Goal: Information Seeking & Learning: Learn about a topic

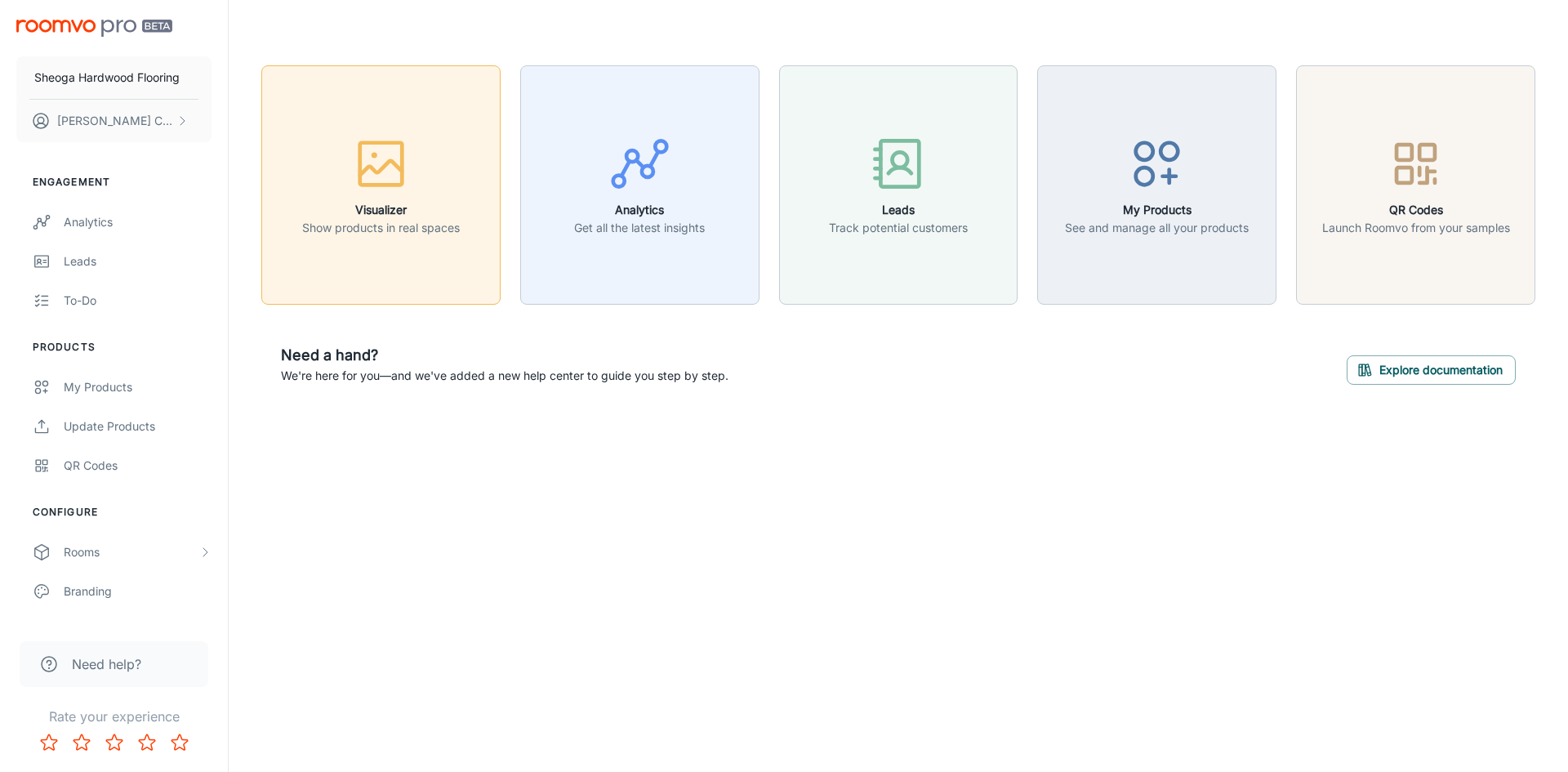
click at [376, 250] on button "Visualizer Show products in real spaces" at bounding box center [381, 185] width 239 height 239
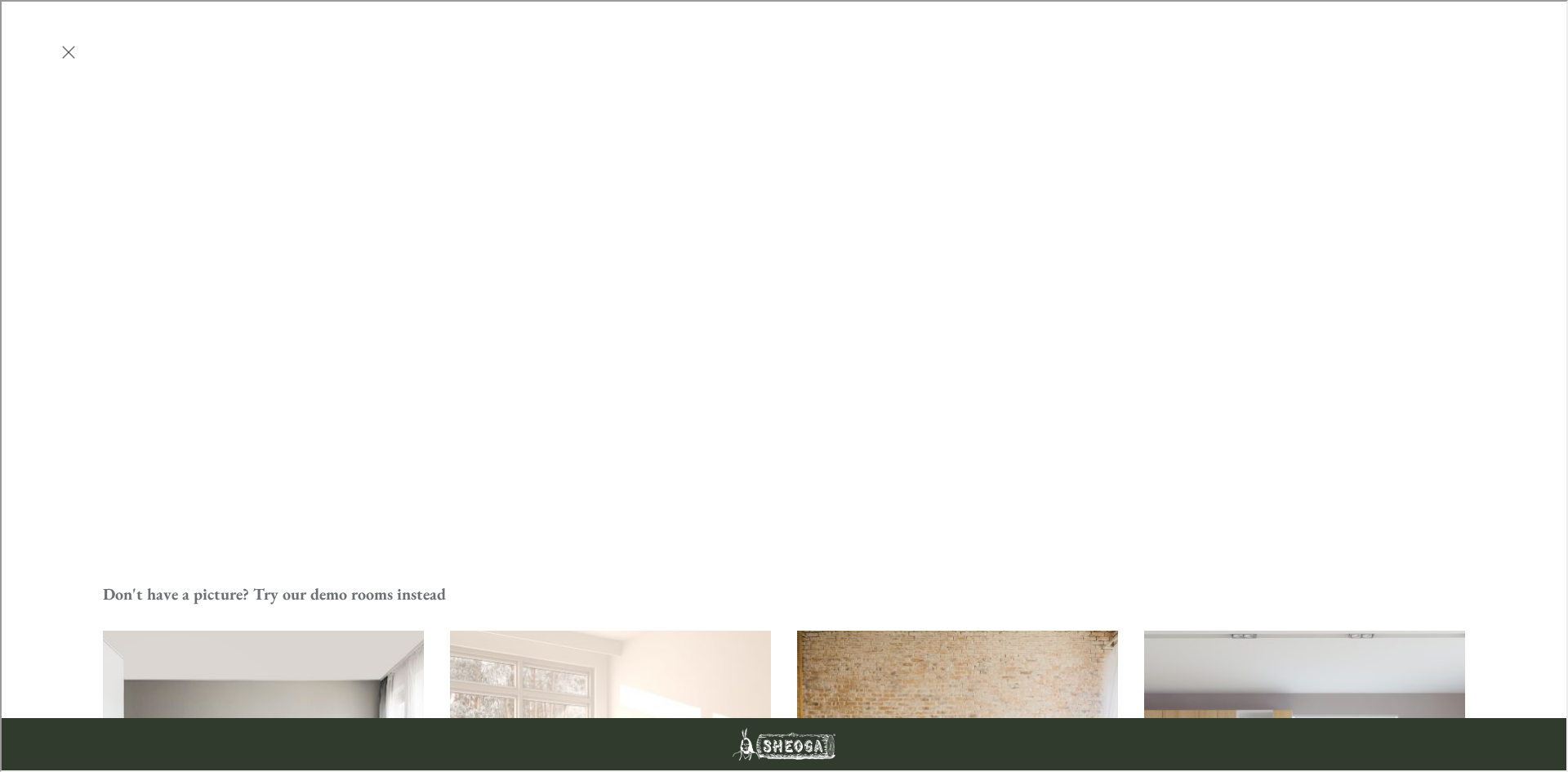
scroll to position [482, 0]
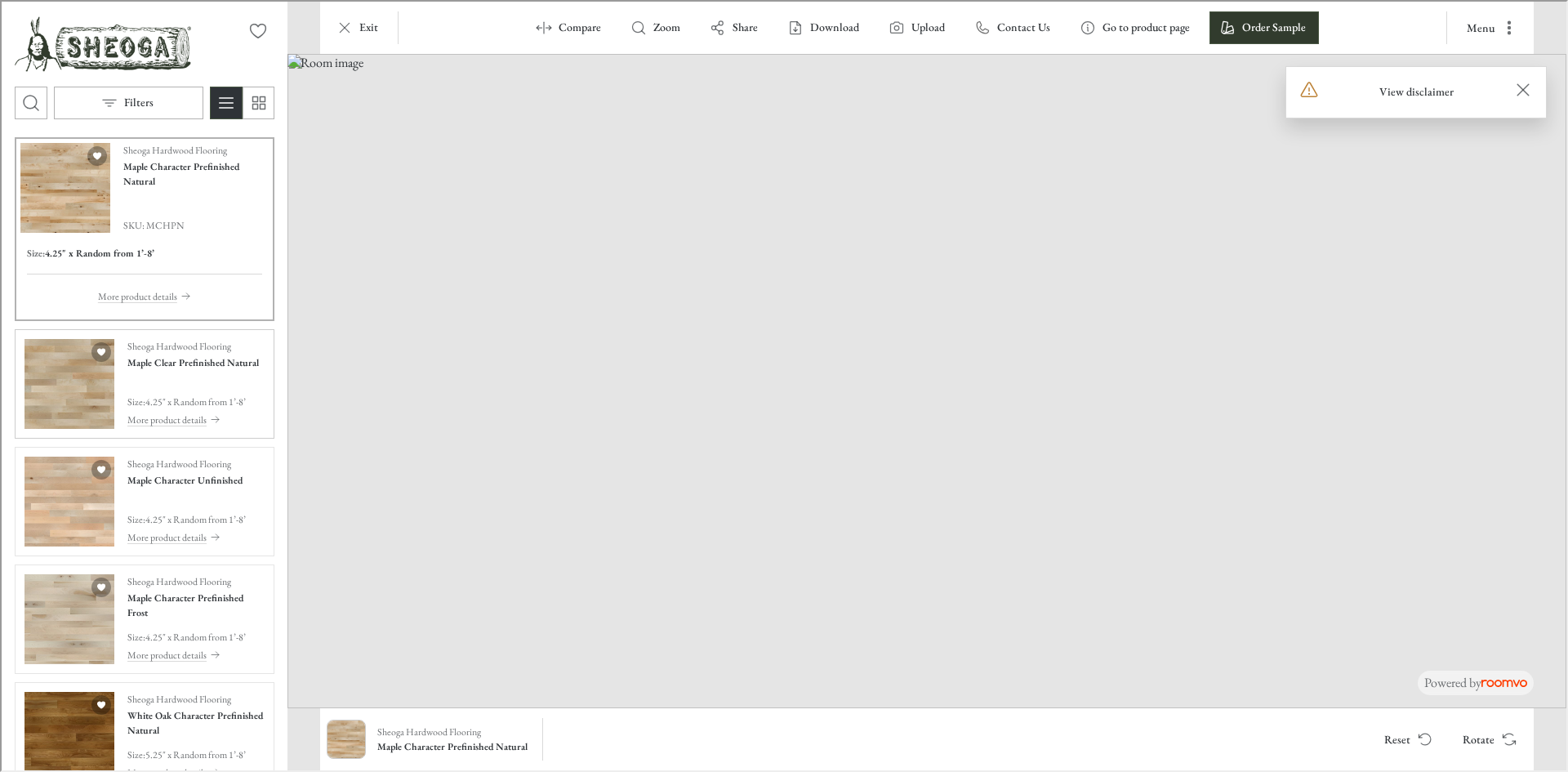
click at [151, 369] on h4 "Maple Clear Prefinished Natural" at bounding box center [191, 361] width 131 height 15
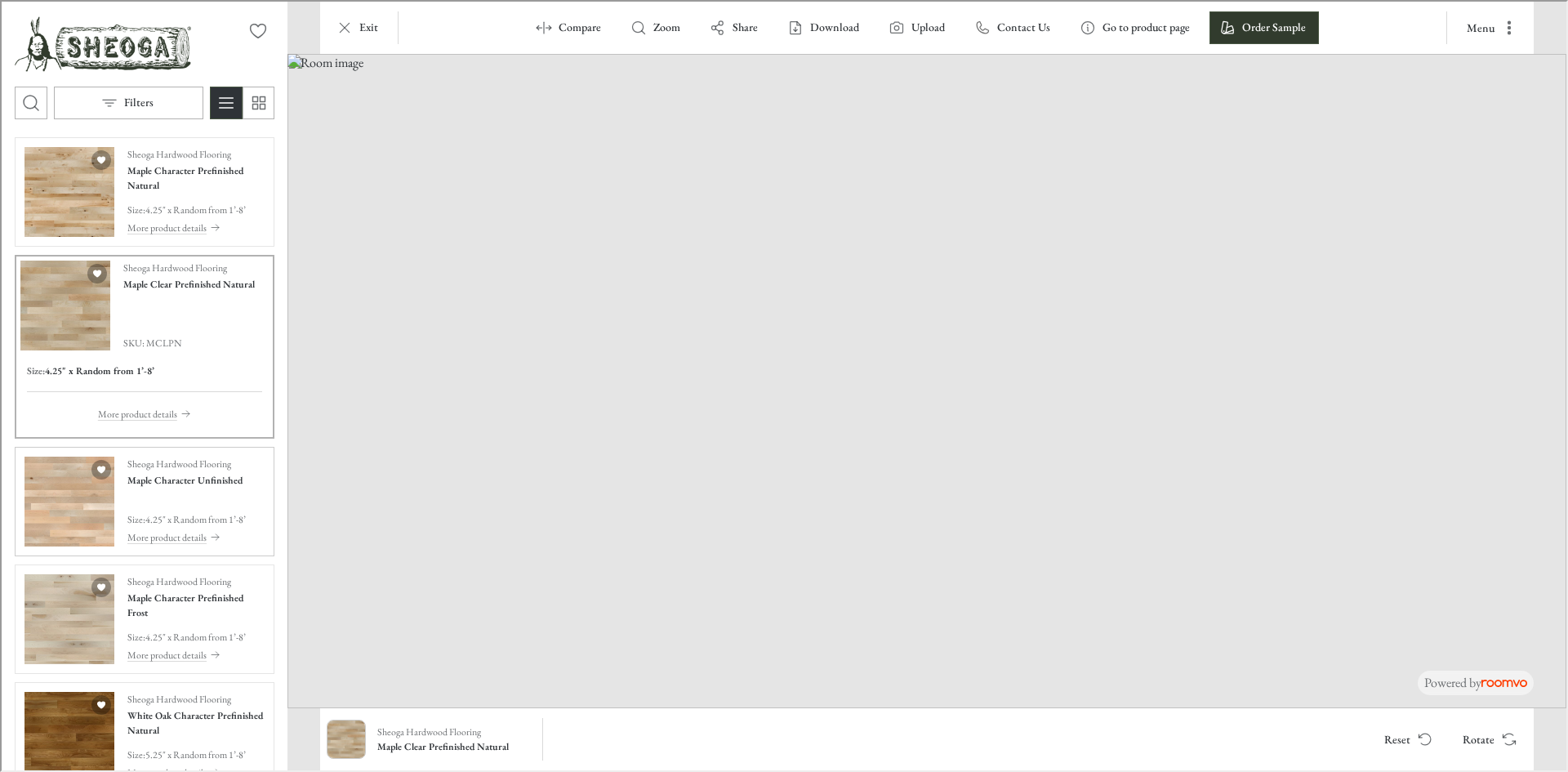
click at [148, 497] on div "Sheoga Hardwood Flooring Maple Character Unfinished Size : 4.25" x Random from …" at bounding box center [185, 500] width 119 height 90
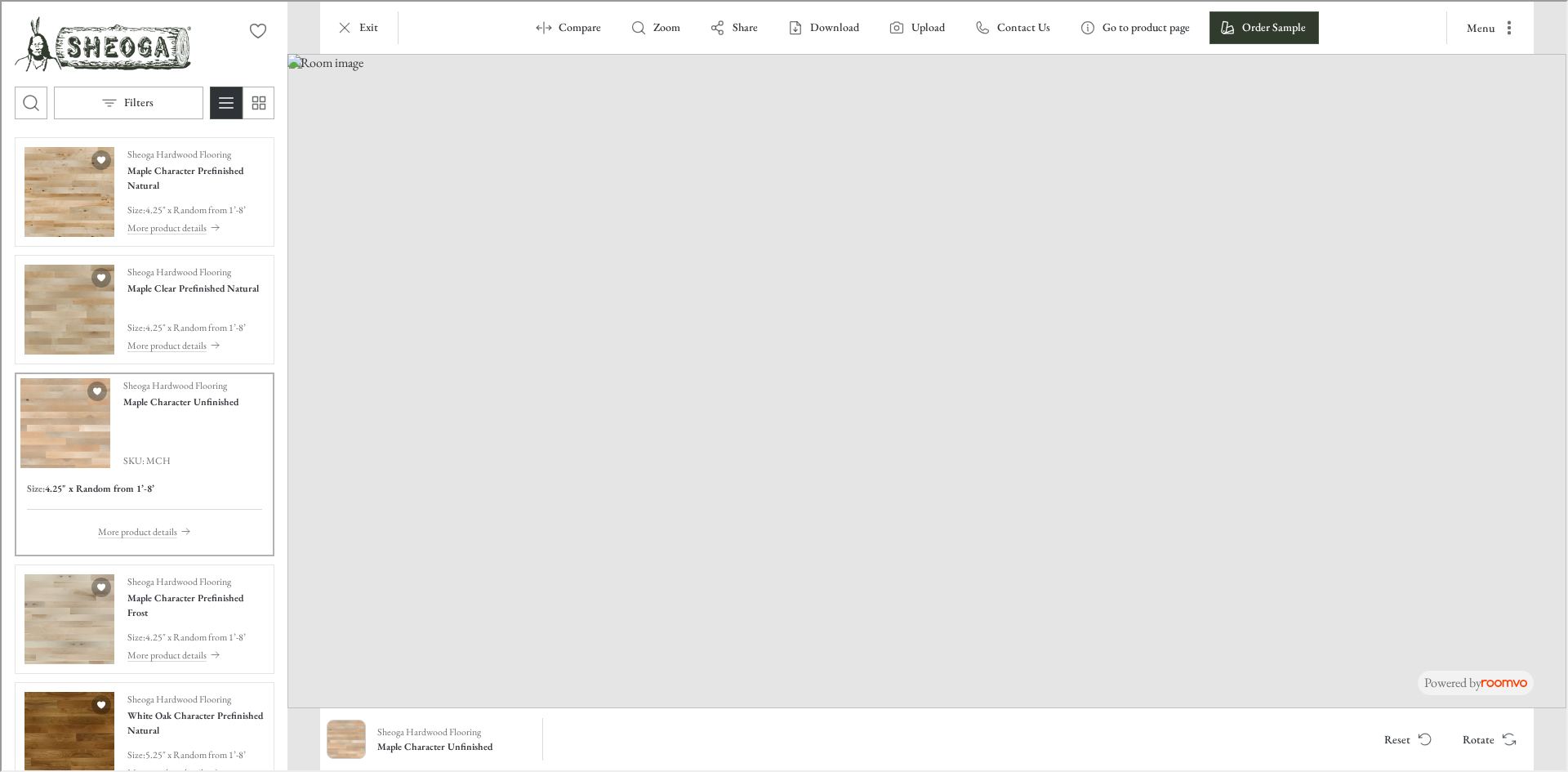
drag, startPoint x: 858, startPoint y: 666, endPoint x: 599, endPoint y: 619, distance: 263.2
click at [601, 619] on img at bounding box center [926, 380] width 1279 height 654
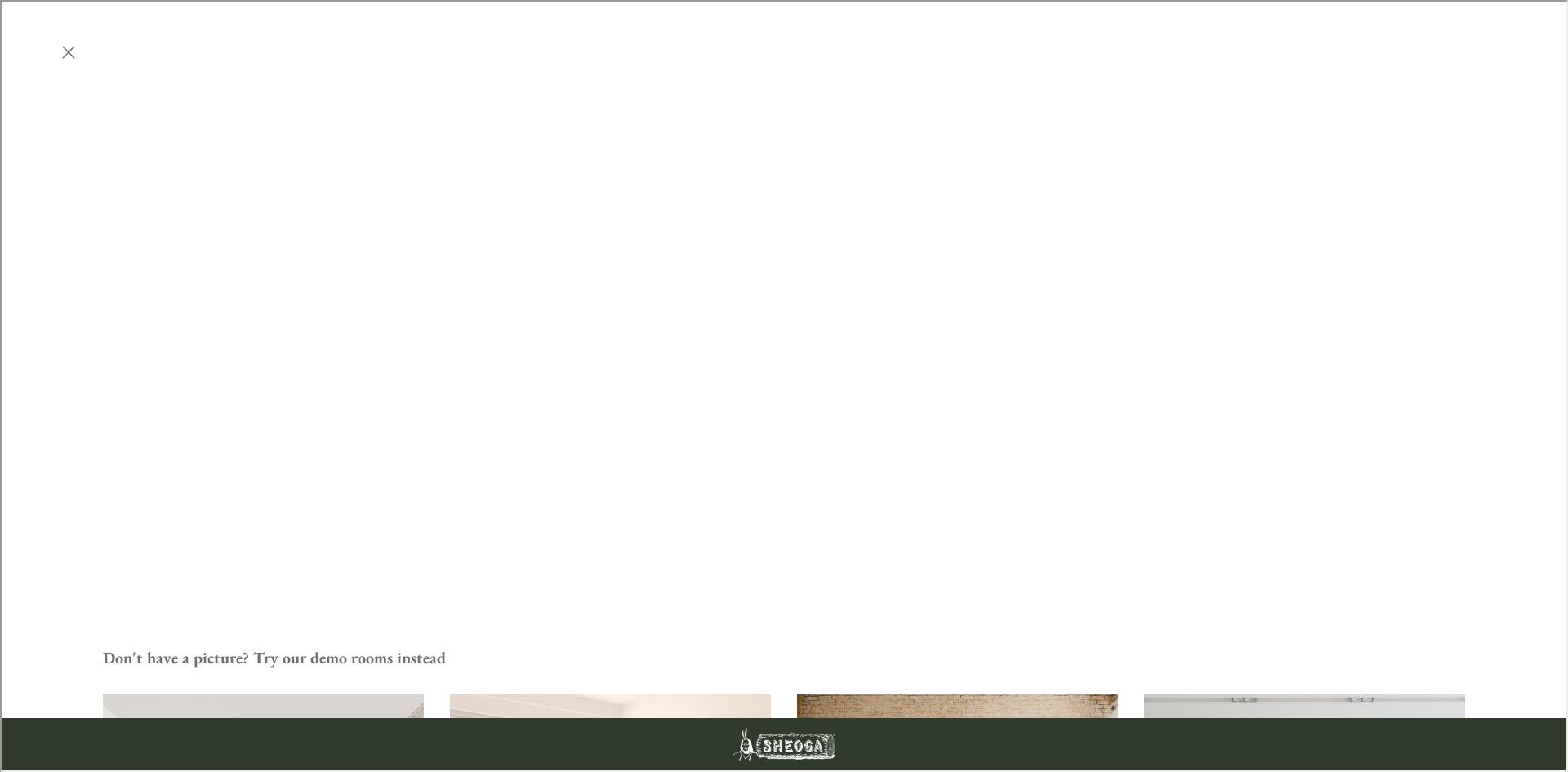
scroll to position [401, 0]
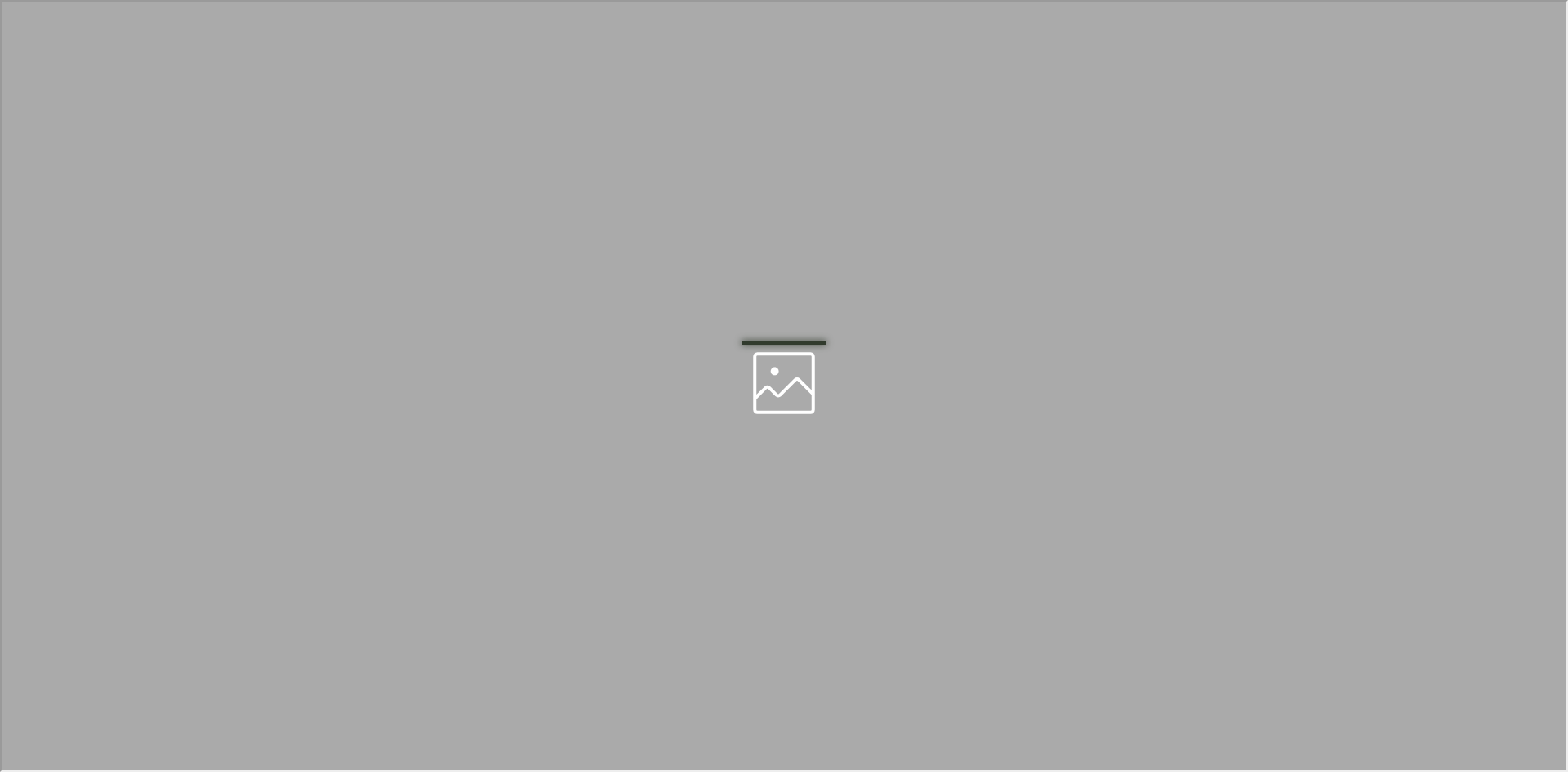
scroll to position [0, 0]
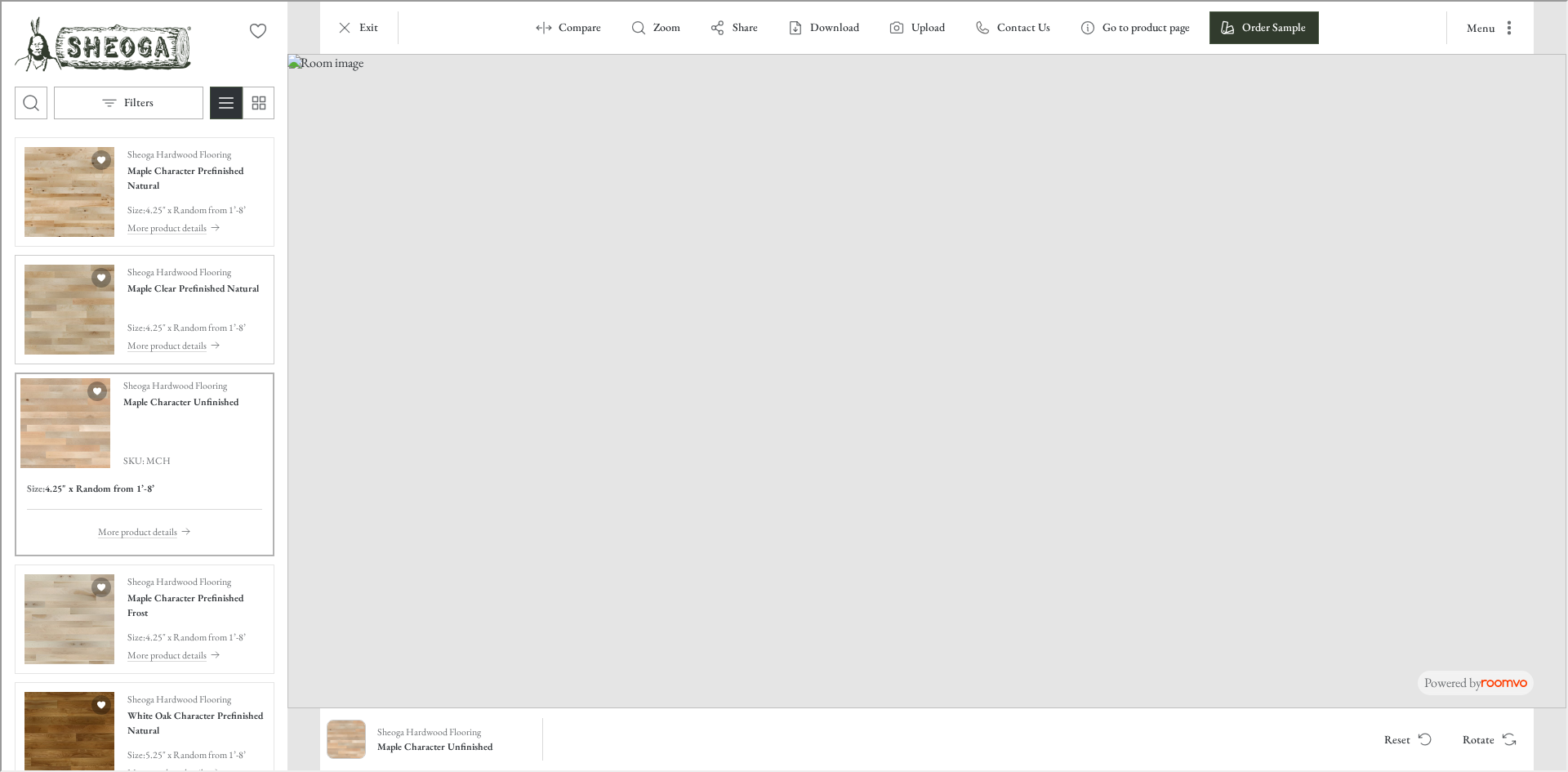
click at [162, 329] on p "4.25" x Random from 1’-8’" at bounding box center [193, 326] width 100 height 15
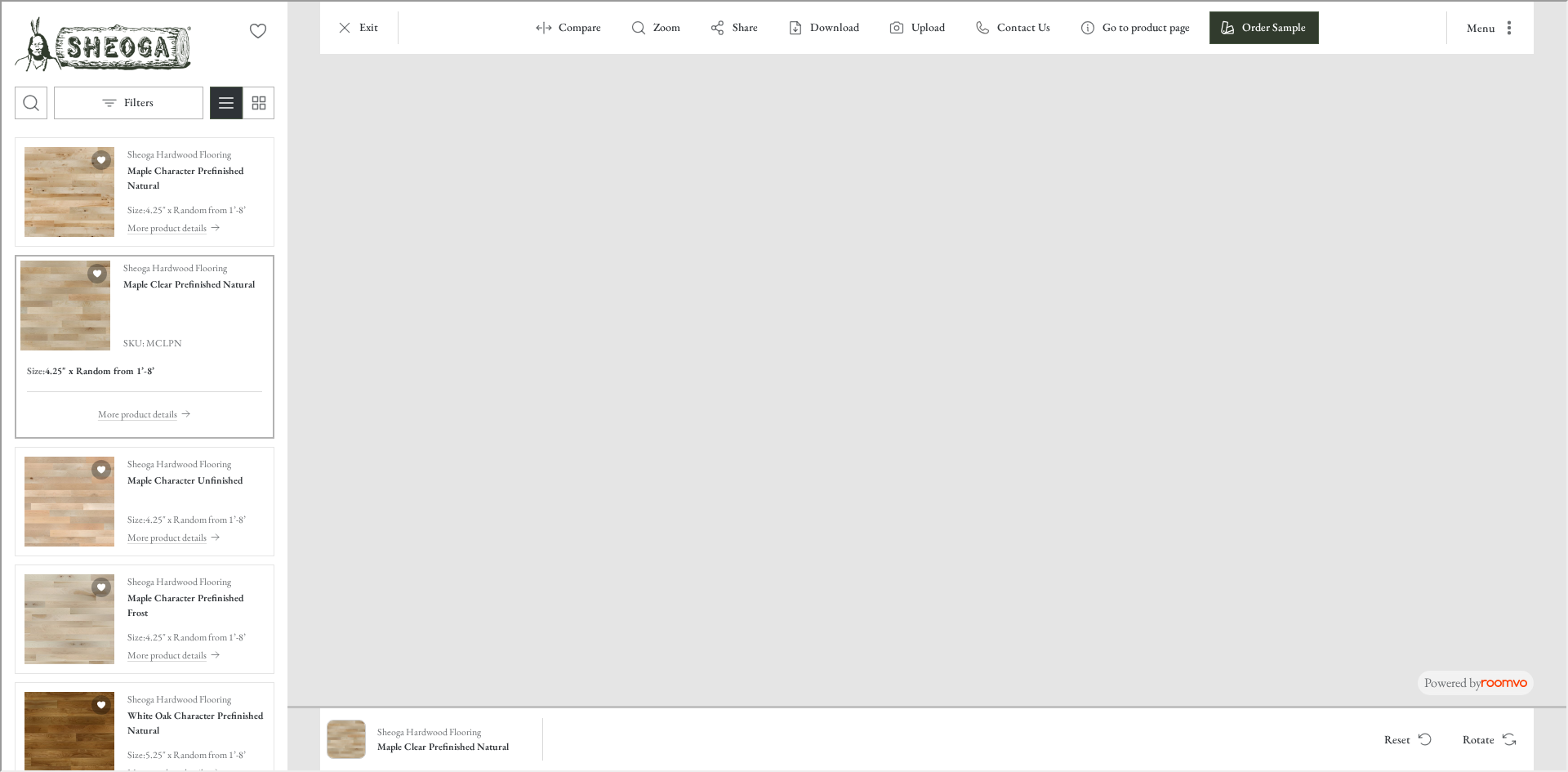
drag, startPoint x: 921, startPoint y: 641, endPoint x: 1276, endPoint y: 403, distance: 427.4
drag, startPoint x: 824, startPoint y: 581, endPoint x: 1274, endPoint y: 412, distance: 480.7
drag, startPoint x: 914, startPoint y: 539, endPoint x: 1392, endPoint y: 485, distance: 481.0
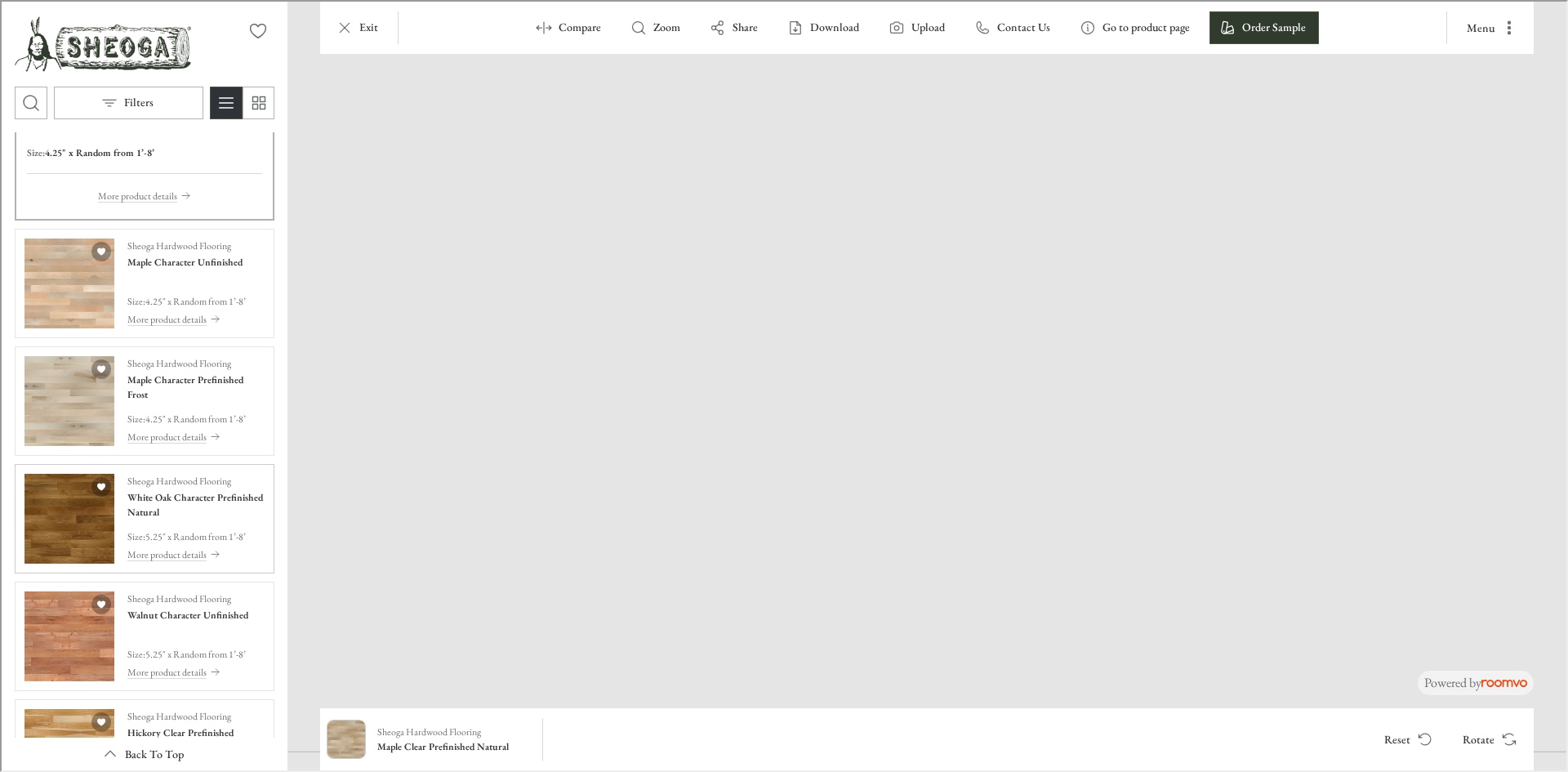
scroll to position [245, 0]
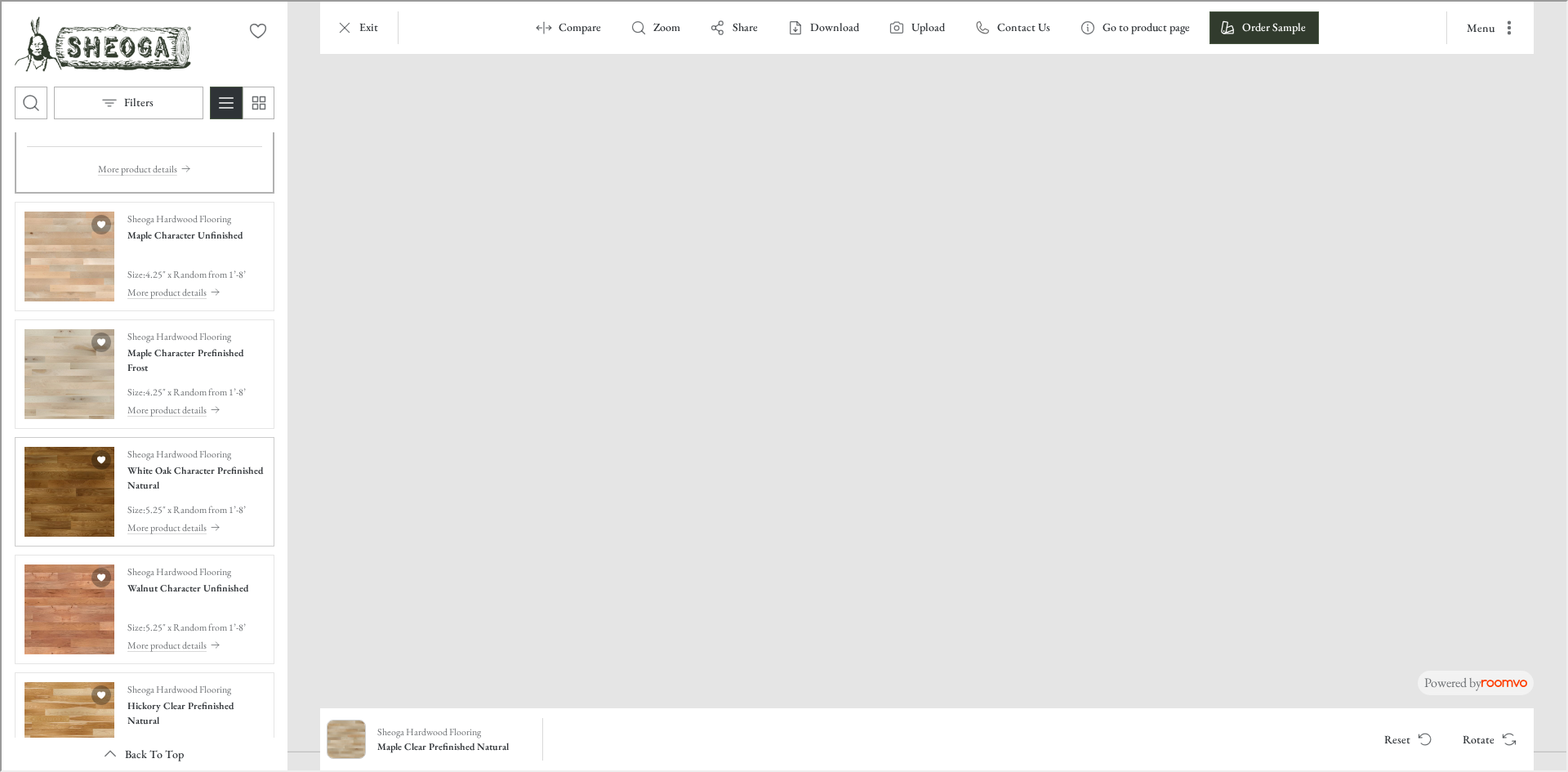
click at [173, 485] on h4 "White Oak Character Prefinished Natural" at bounding box center [194, 476] width 137 height 29
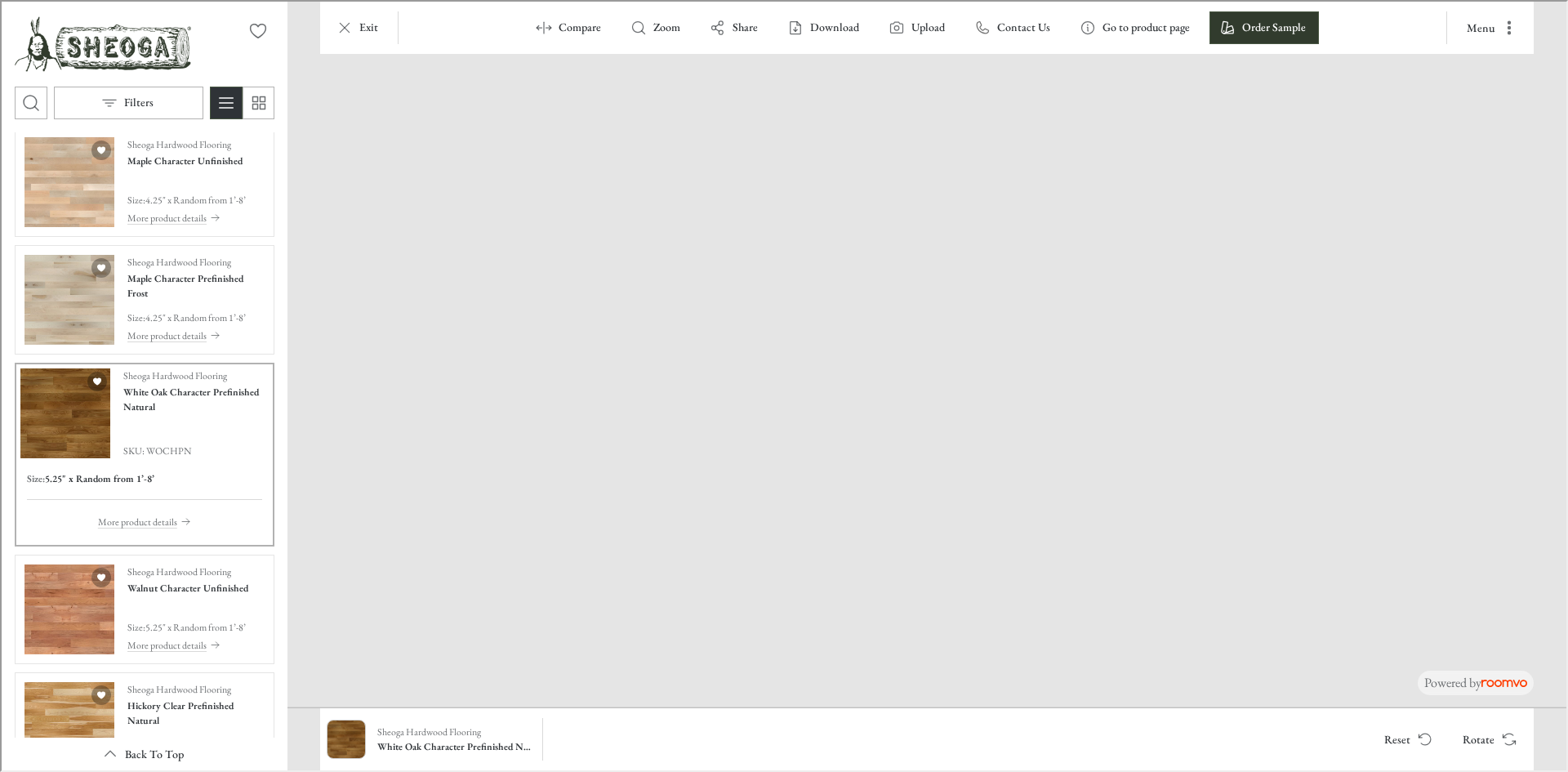
drag, startPoint x: 545, startPoint y: 586, endPoint x: 750, endPoint y: 503, distance: 221.2
click at [750, 503] on img at bounding box center [984, 241] width 1823 height 932
drag, startPoint x: 1096, startPoint y: 605, endPoint x: 803, endPoint y: 453, distance: 330.1
click at [803, 451] on img at bounding box center [866, 241] width 1823 height 932
drag, startPoint x: 736, startPoint y: 634, endPoint x: 776, endPoint y: 510, distance: 130.3
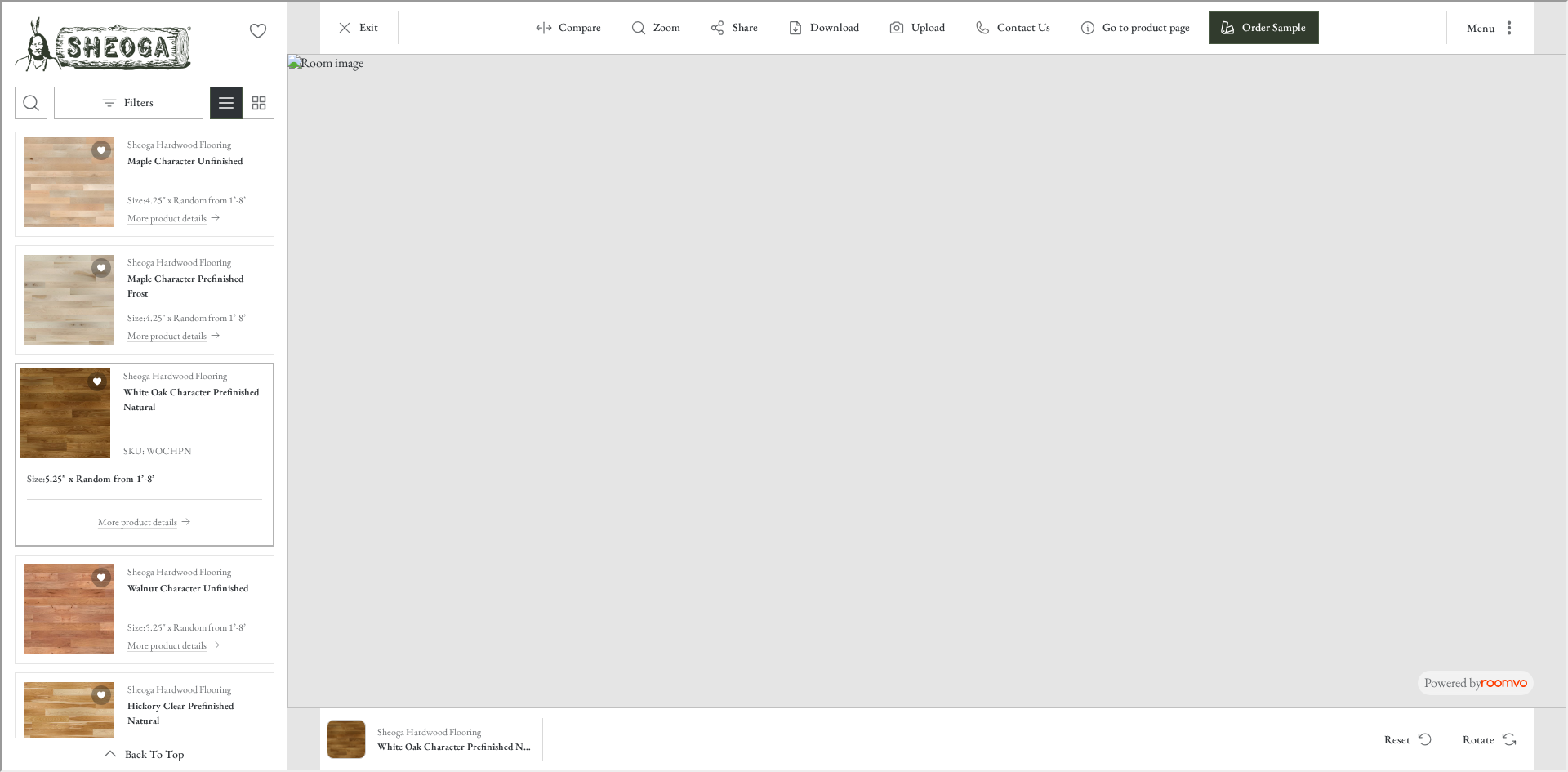
click at [776, 510] on img at bounding box center [926, 380] width 1279 height 654
click at [198, 581] on h4 "Walnut Character Unfinished" at bounding box center [187, 586] width 121 height 15
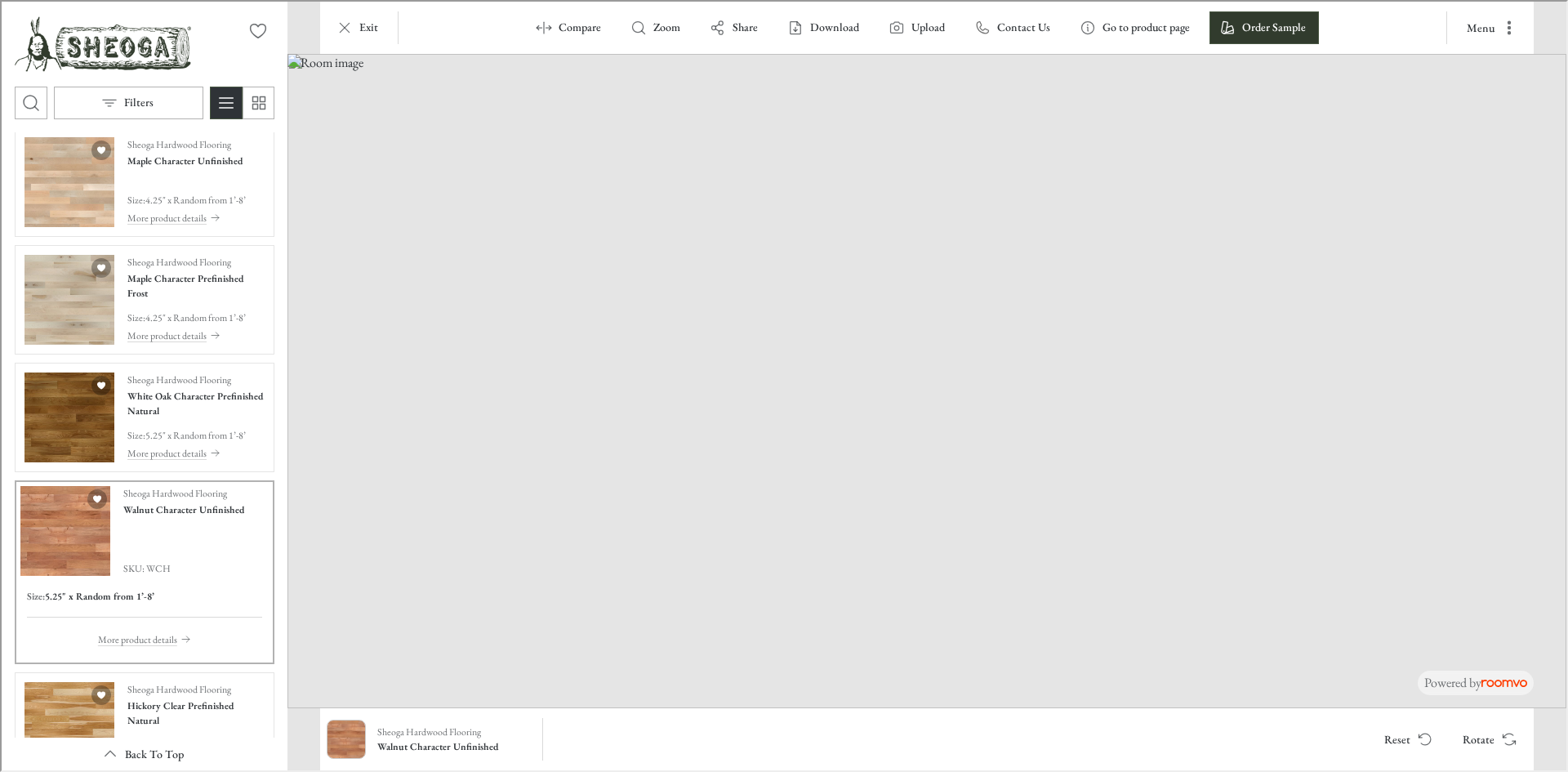
drag, startPoint x: 631, startPoint y: 624, endPoint x: 869, endPoint y: 581, distance: 241.9
click at [834, 555] on img at bounding box center [926, 380] width 1279 height 654
drag, startPoint x: 1080, startPoint y: 654, endPoint x: 1090, endPoint y: 613, distance: 42.2
click at [1090, 613] on img at bounding box center [926, 380] width 1279 height 654
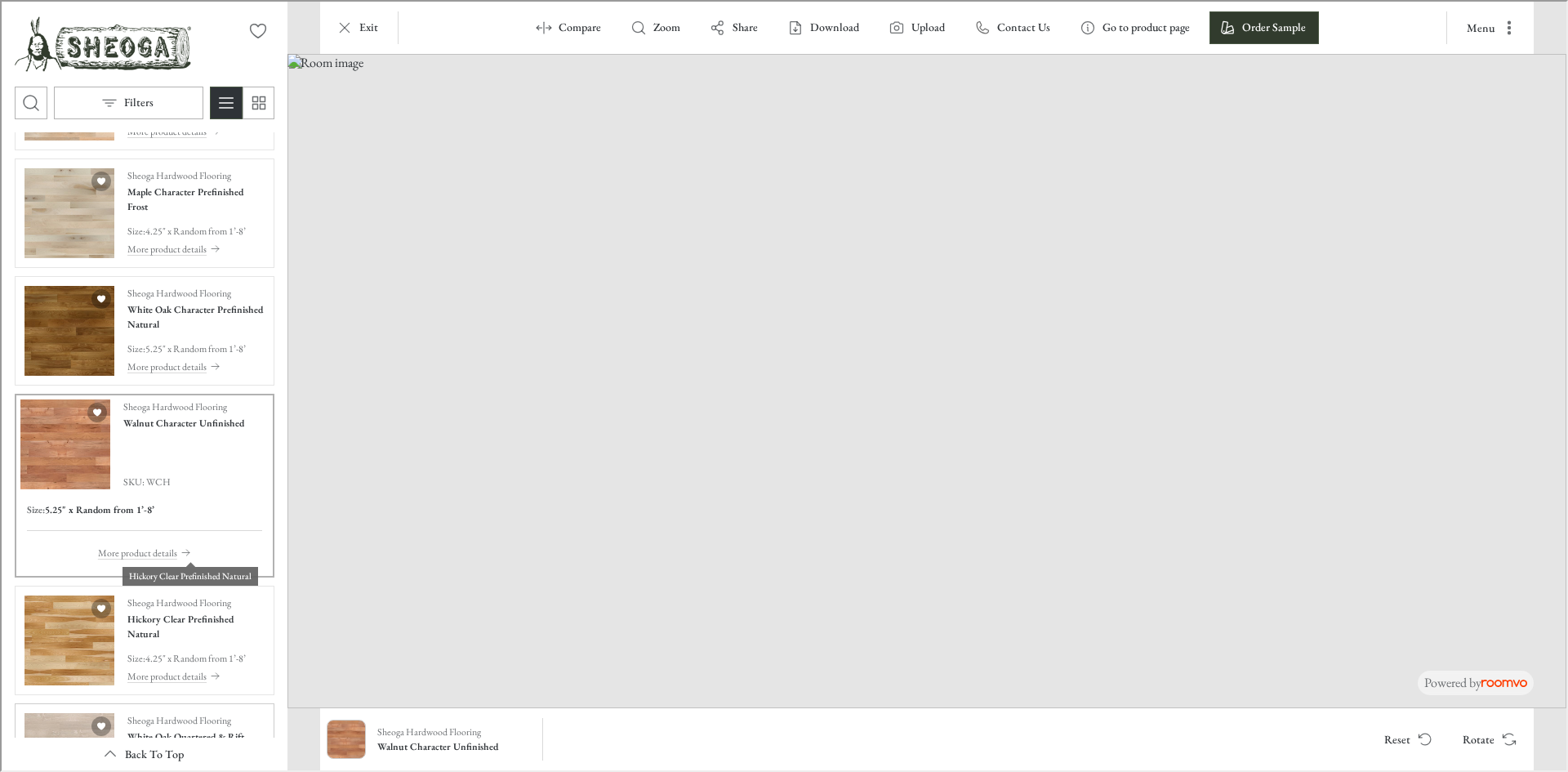
scroll to position [490, 0]
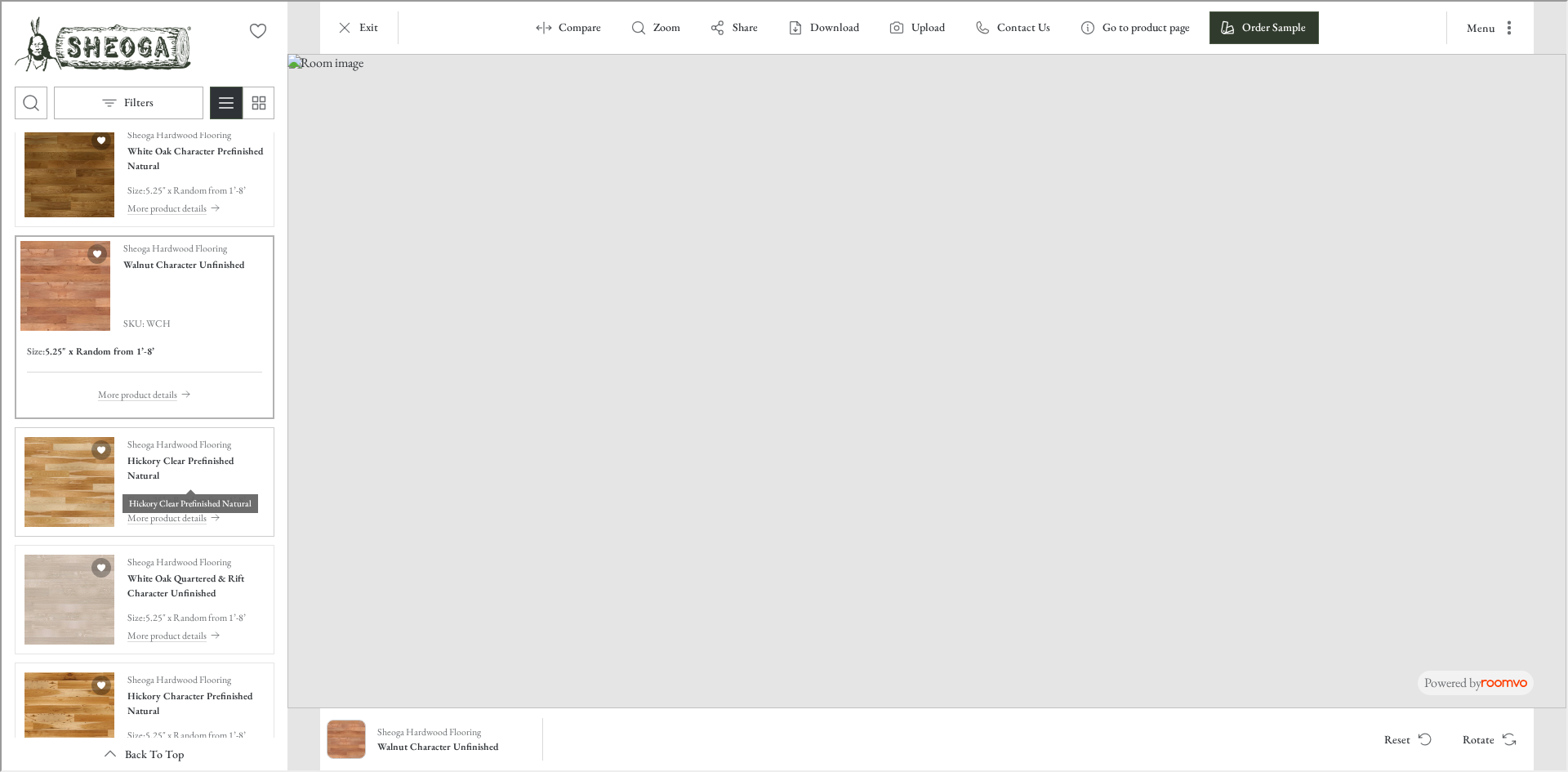
click at [165, 477] on h4 "Hickory Clear Prefinished Natural" at bounding box center [194, 466] width 137 height 29
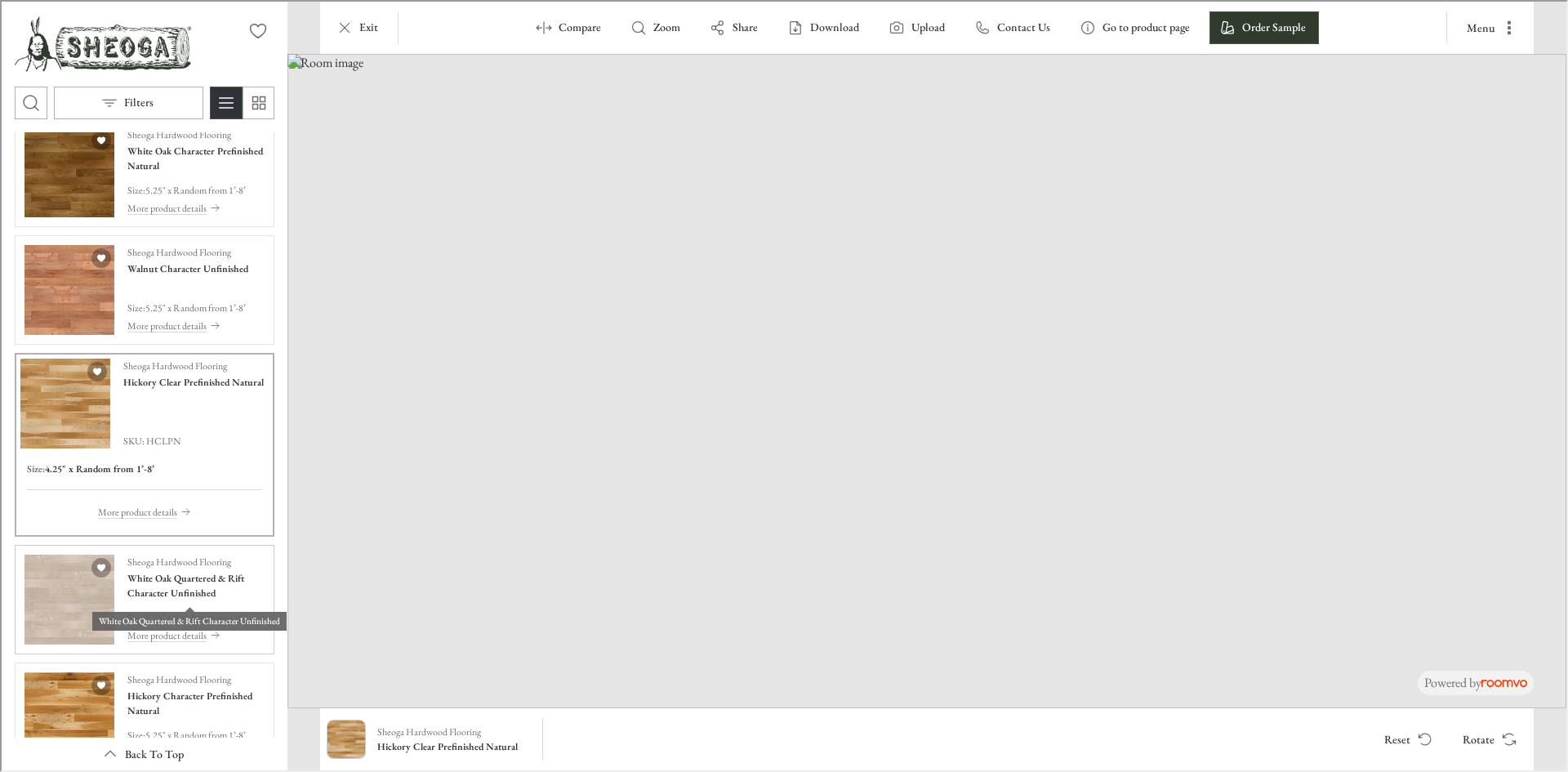
click at [191, 597] on h4 "White Oak Quartered & Rift Character Unfinished" at bounding box center [194, 584] width 137 height 29
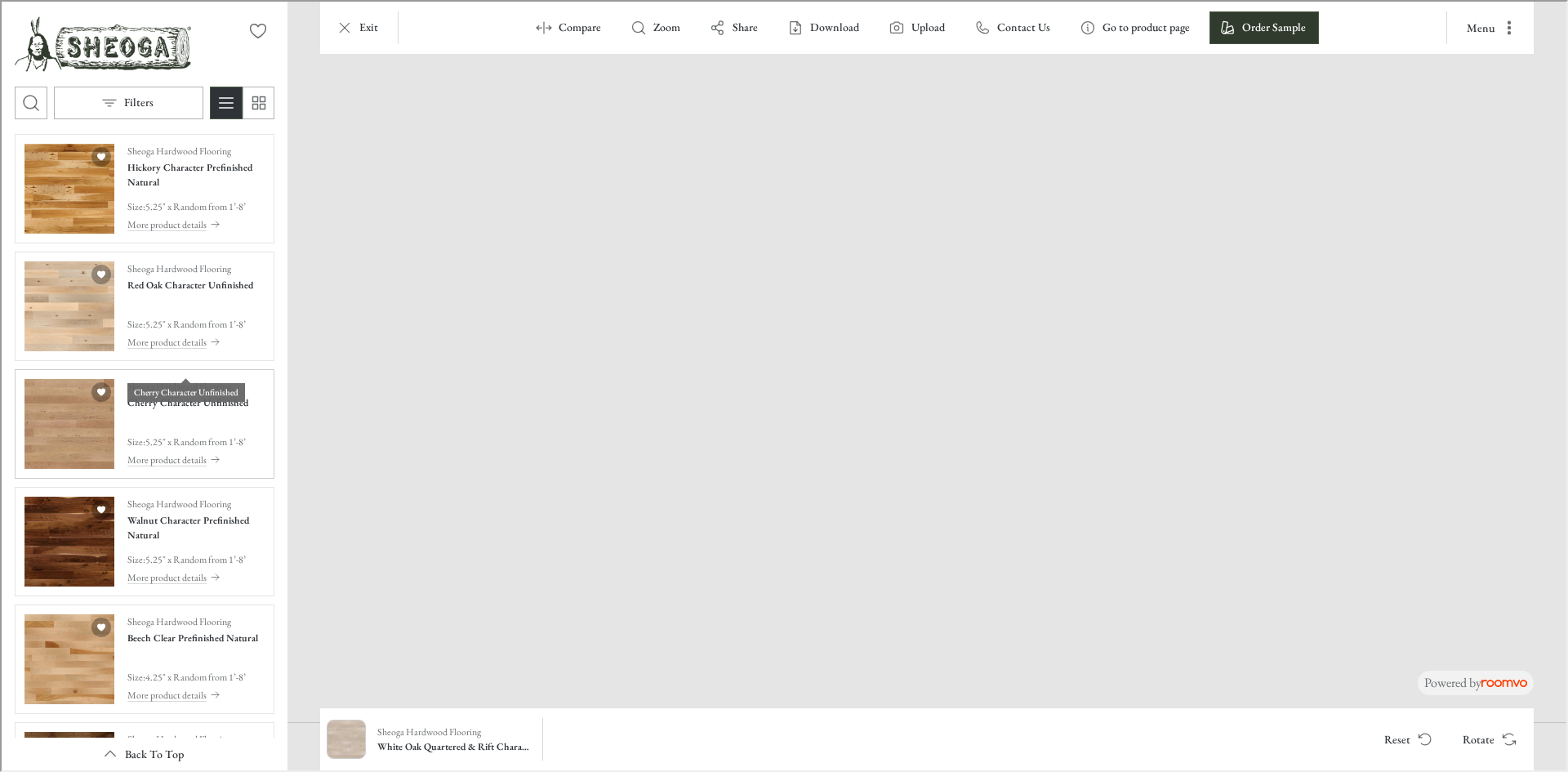
scroll to position [1062, 0]
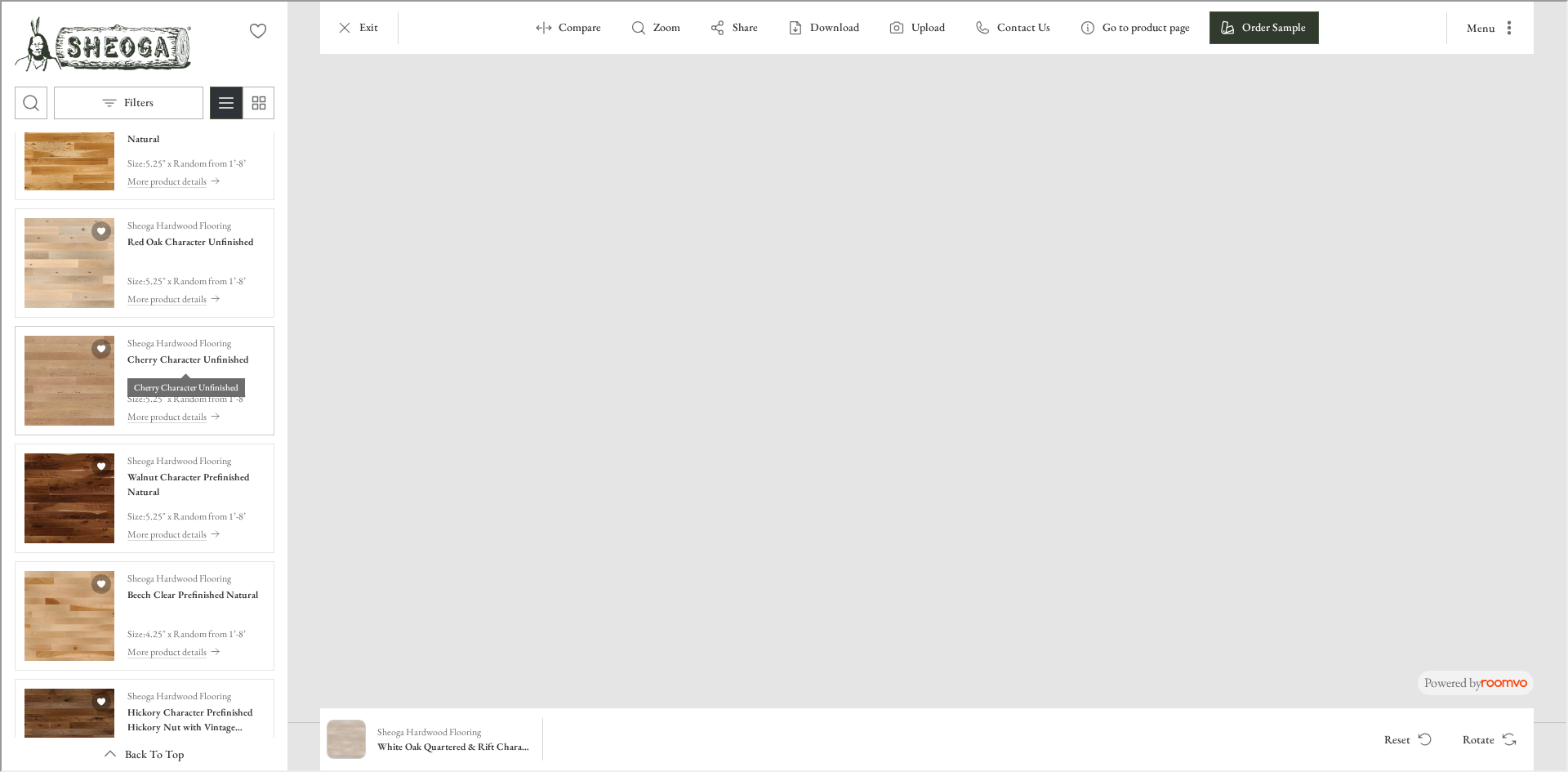
click at [154, 364] on h4 "Cherry Character Unfinished" at bounding box center [187, 358] width 121 height 15
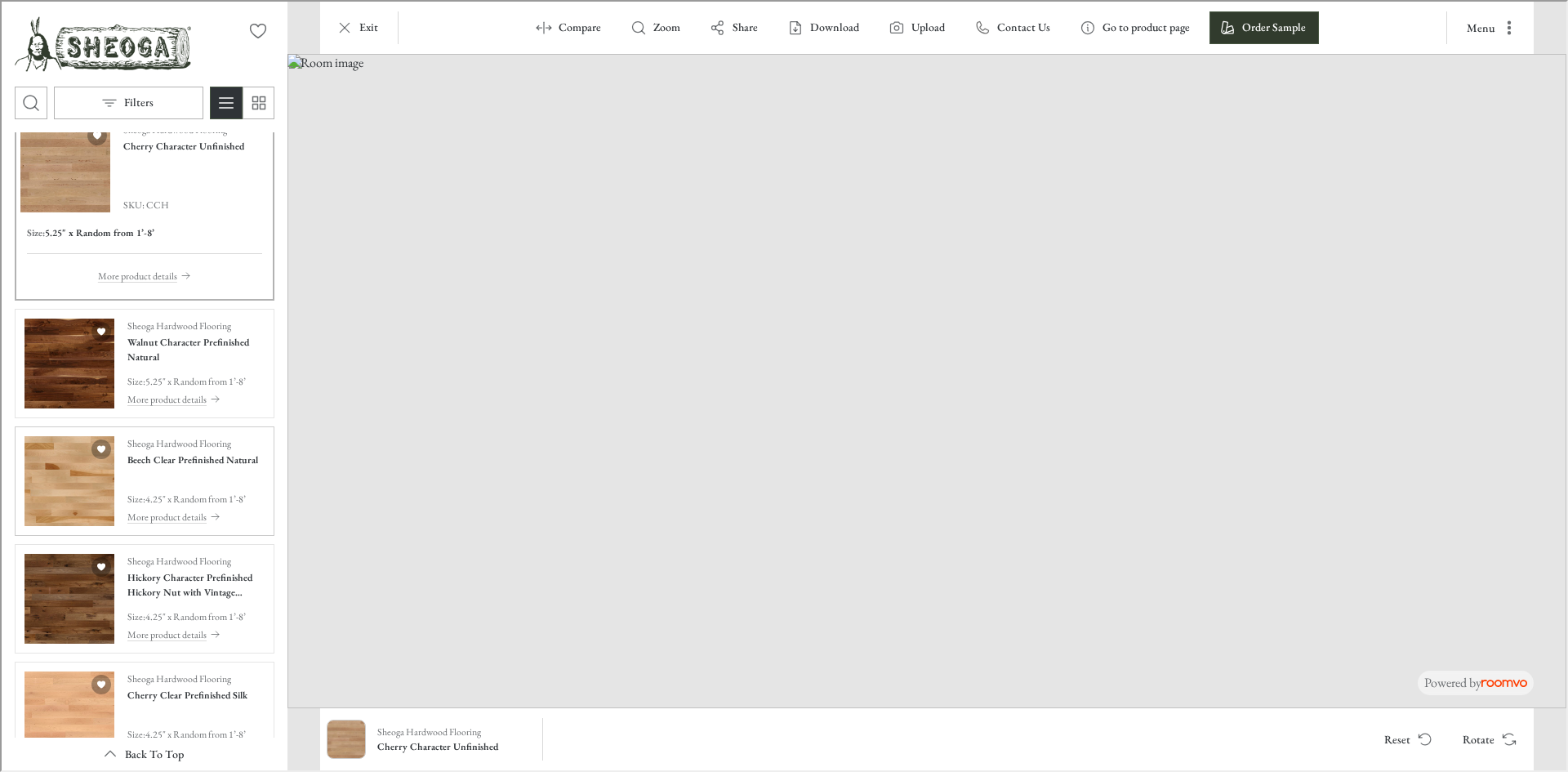
scroll to position [1232, 0]
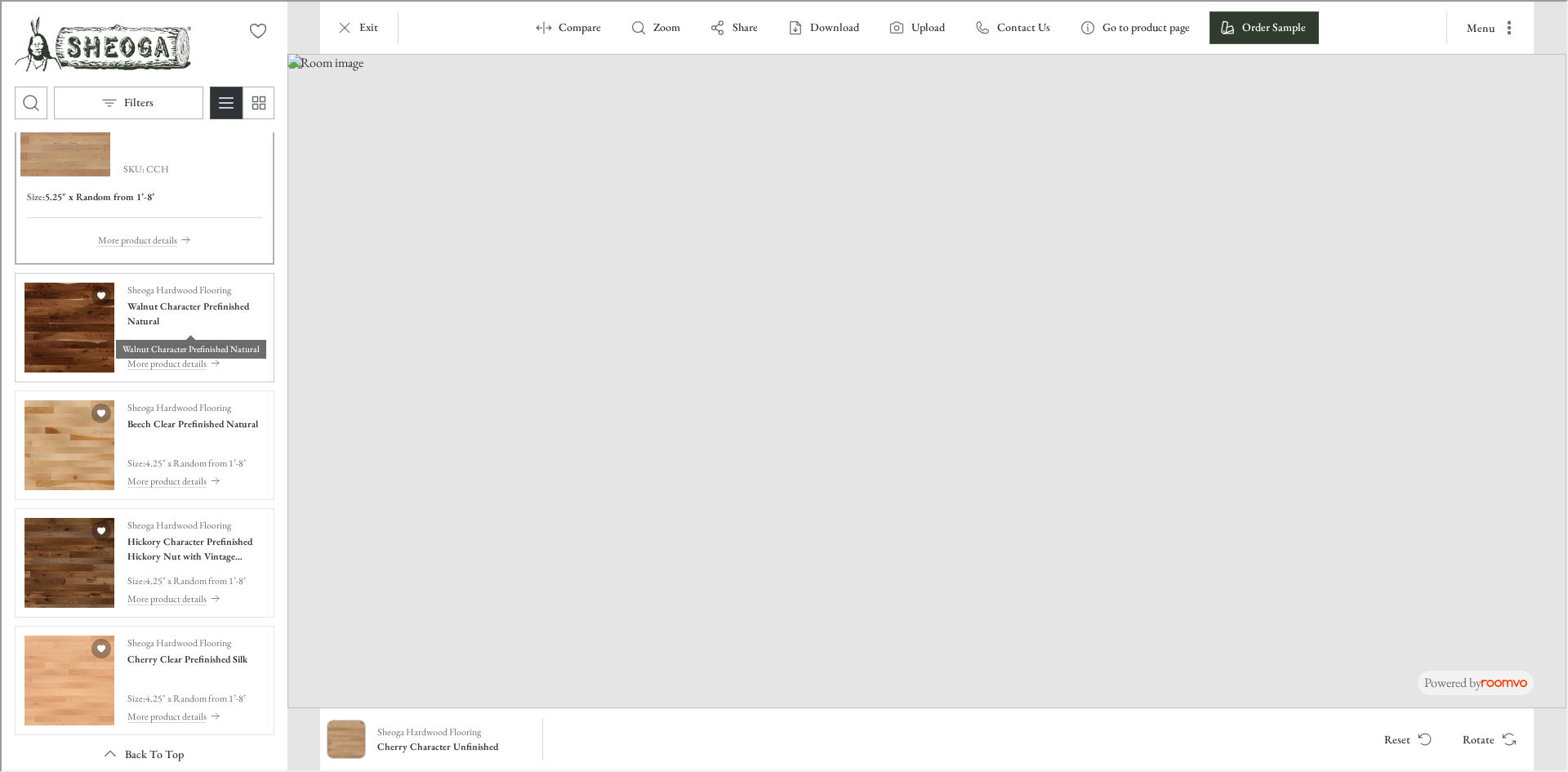
click at [190, 325] on h4 "Walnut Character Prefinished Natural" at bounding box center [194, 312] width 137 height 29
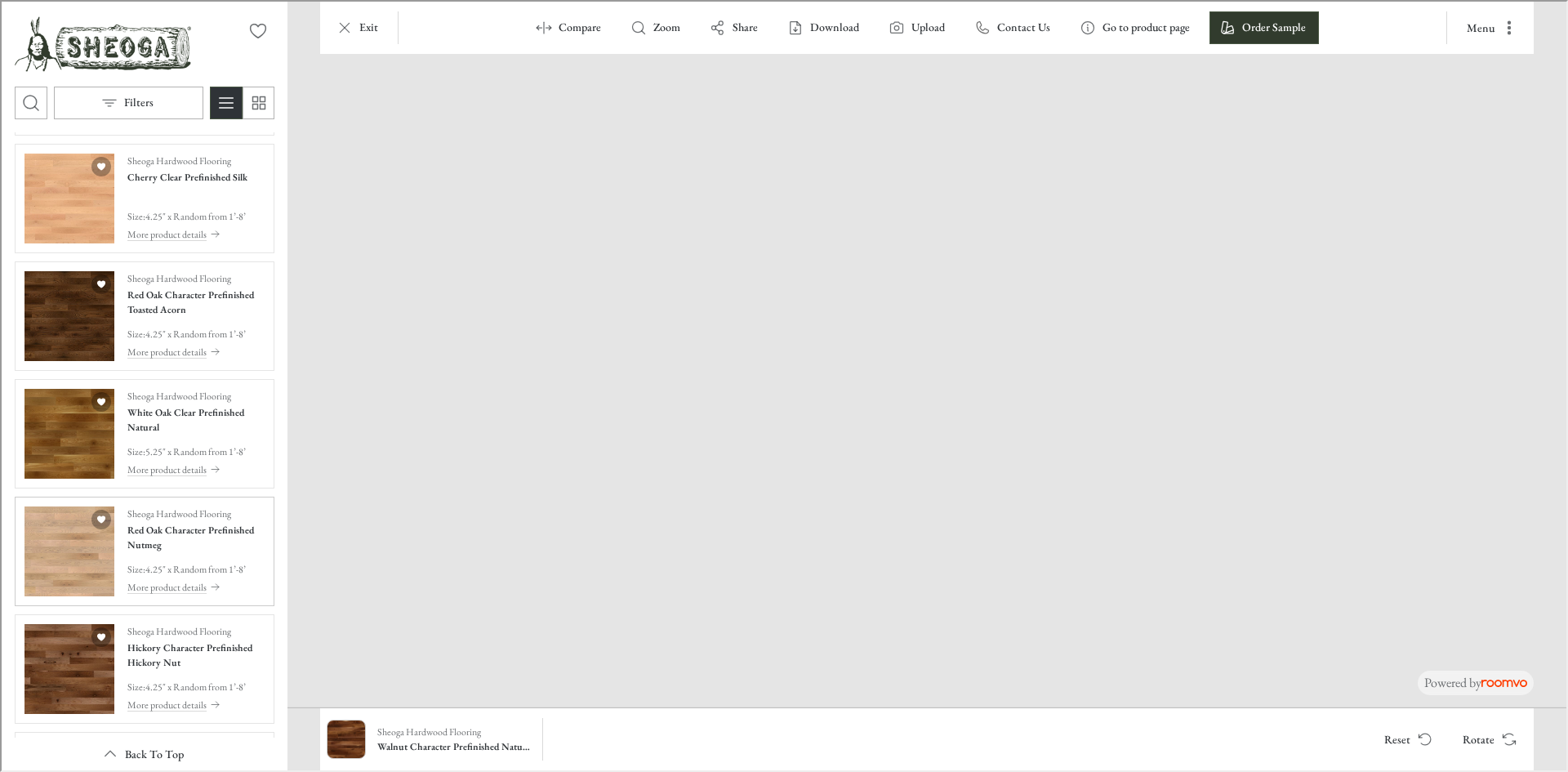
scroll to position [1722, 0]
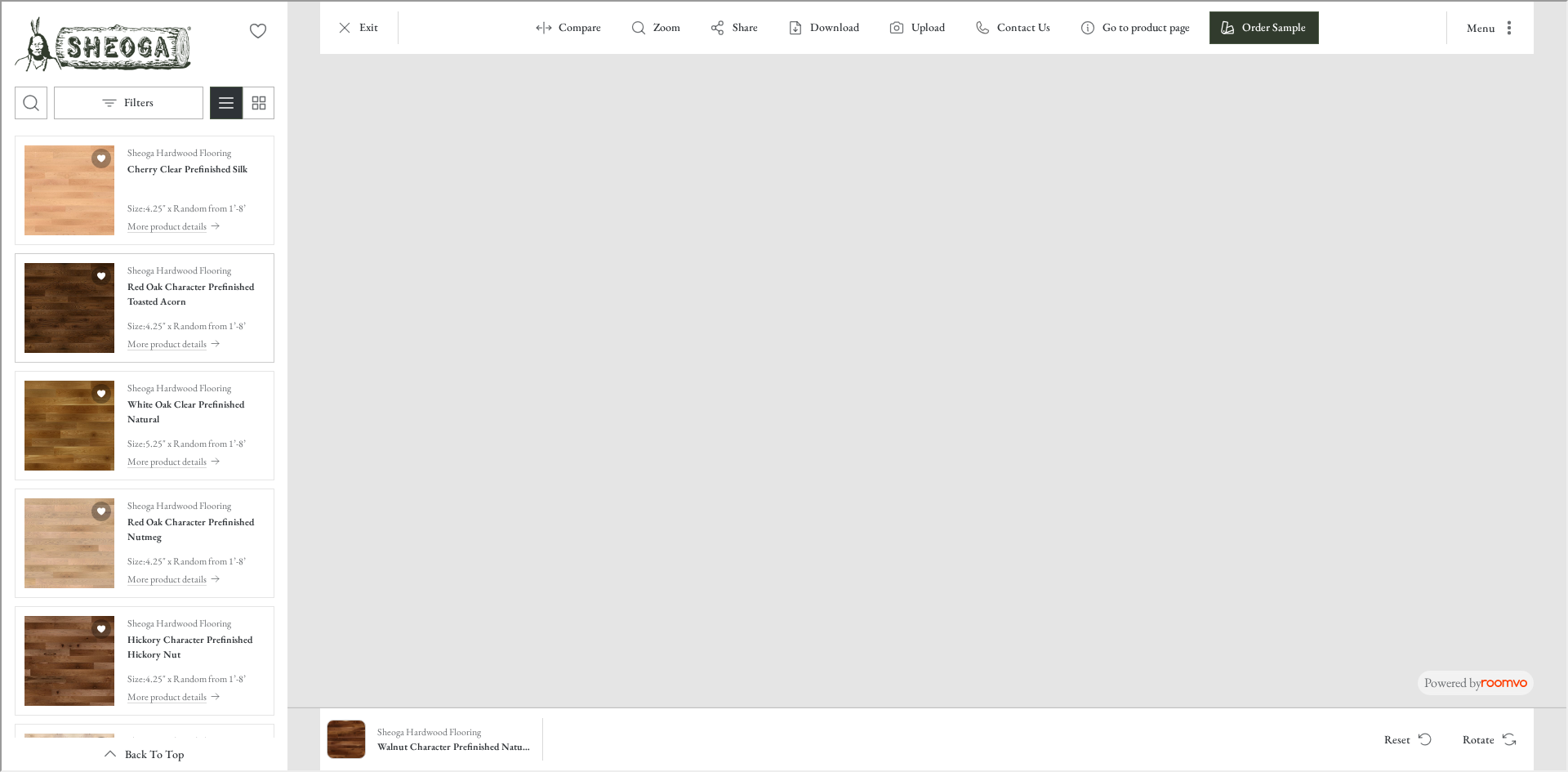
click at [182, 297] on h4 "Red Oak Character Prefinished Toasted Acorn" at bounding box center [194, 292] width 137 height 29
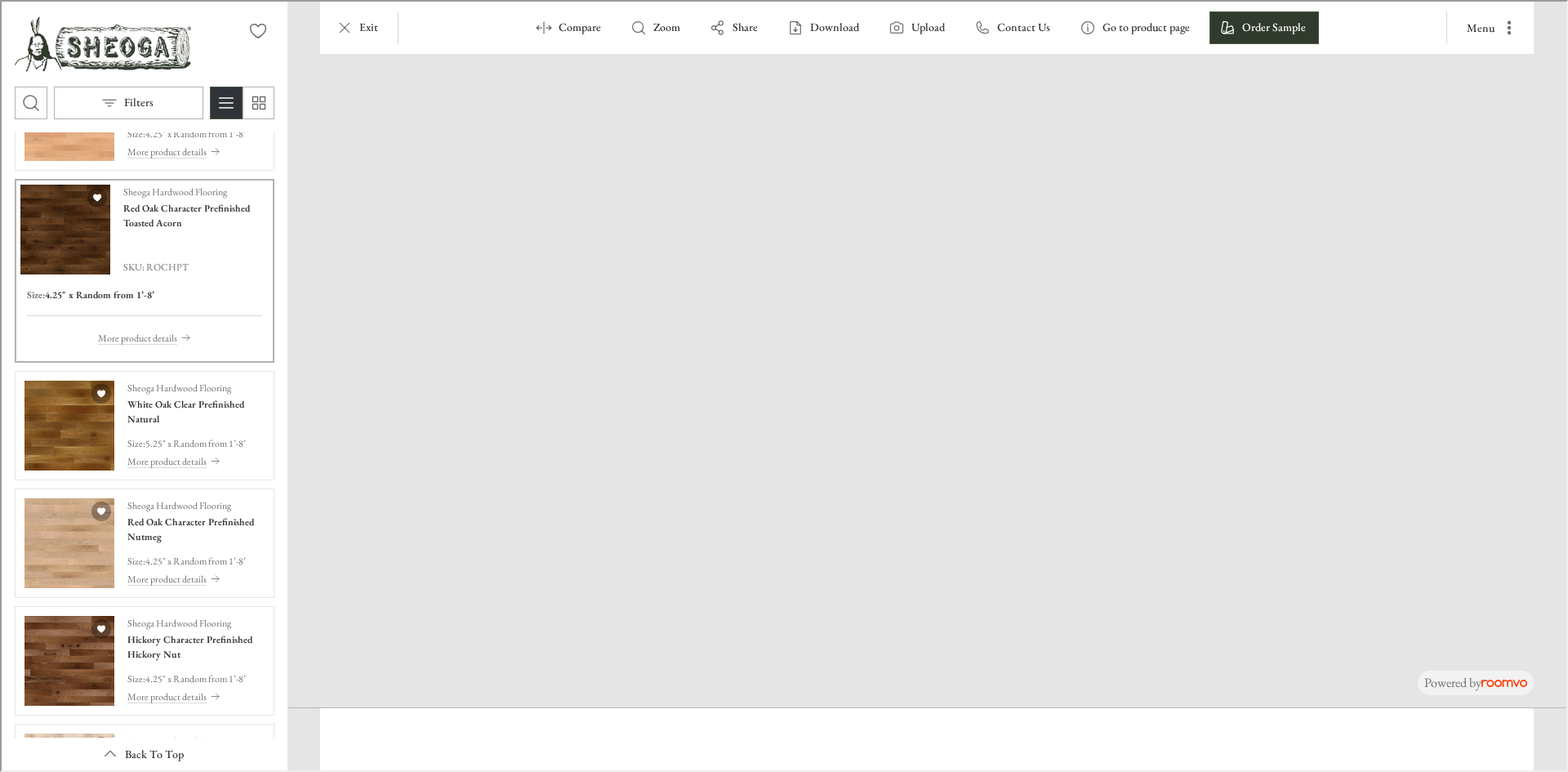
scroll to position [1648, 0]
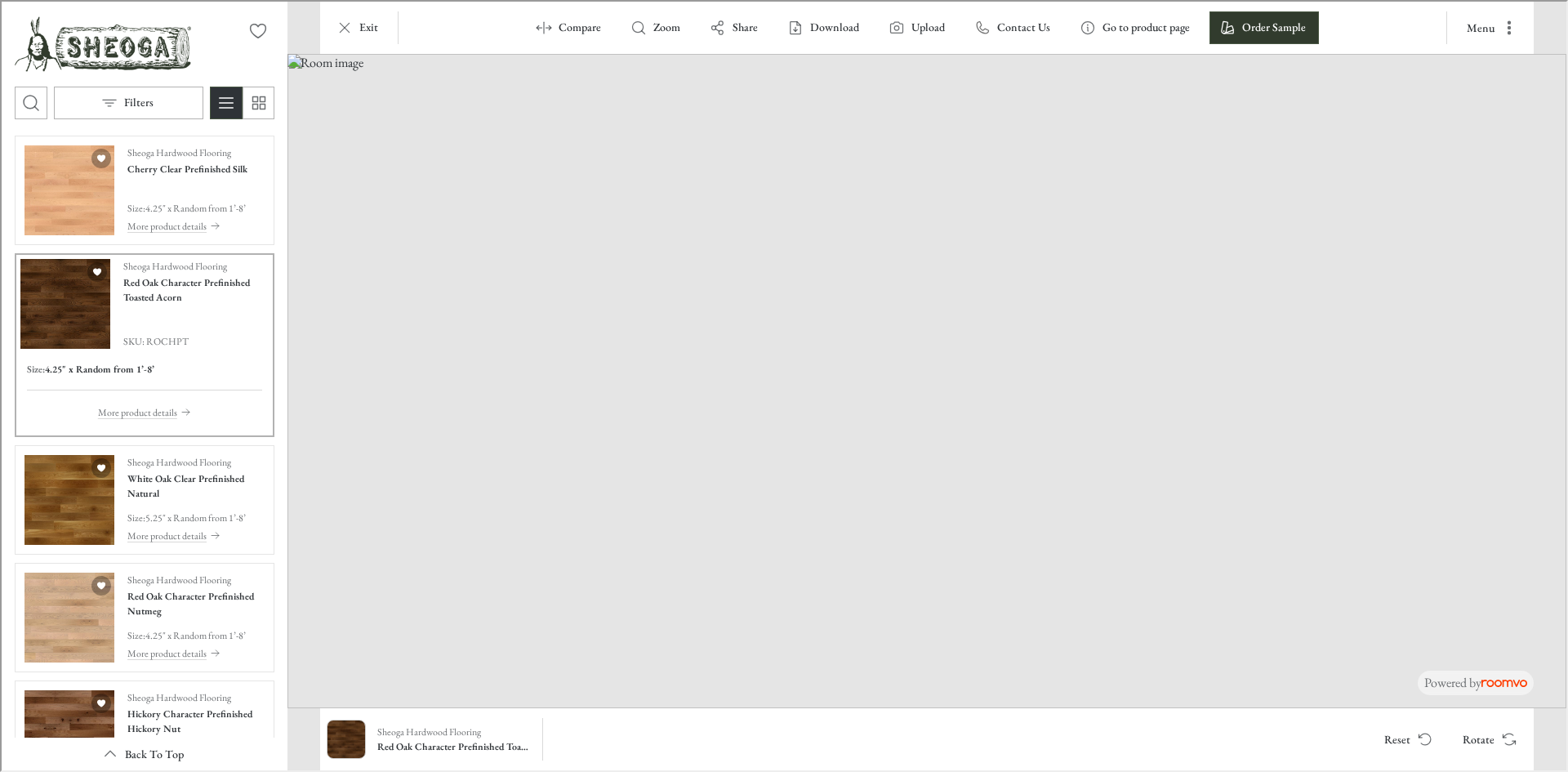
drag, startPoint x: 583, startPoint y: 630, endPoint x: 653, endPoint y: 544, distance: 110.9
click at [652, 542] on img at bounding box center [926, 380] width 1279 height 654
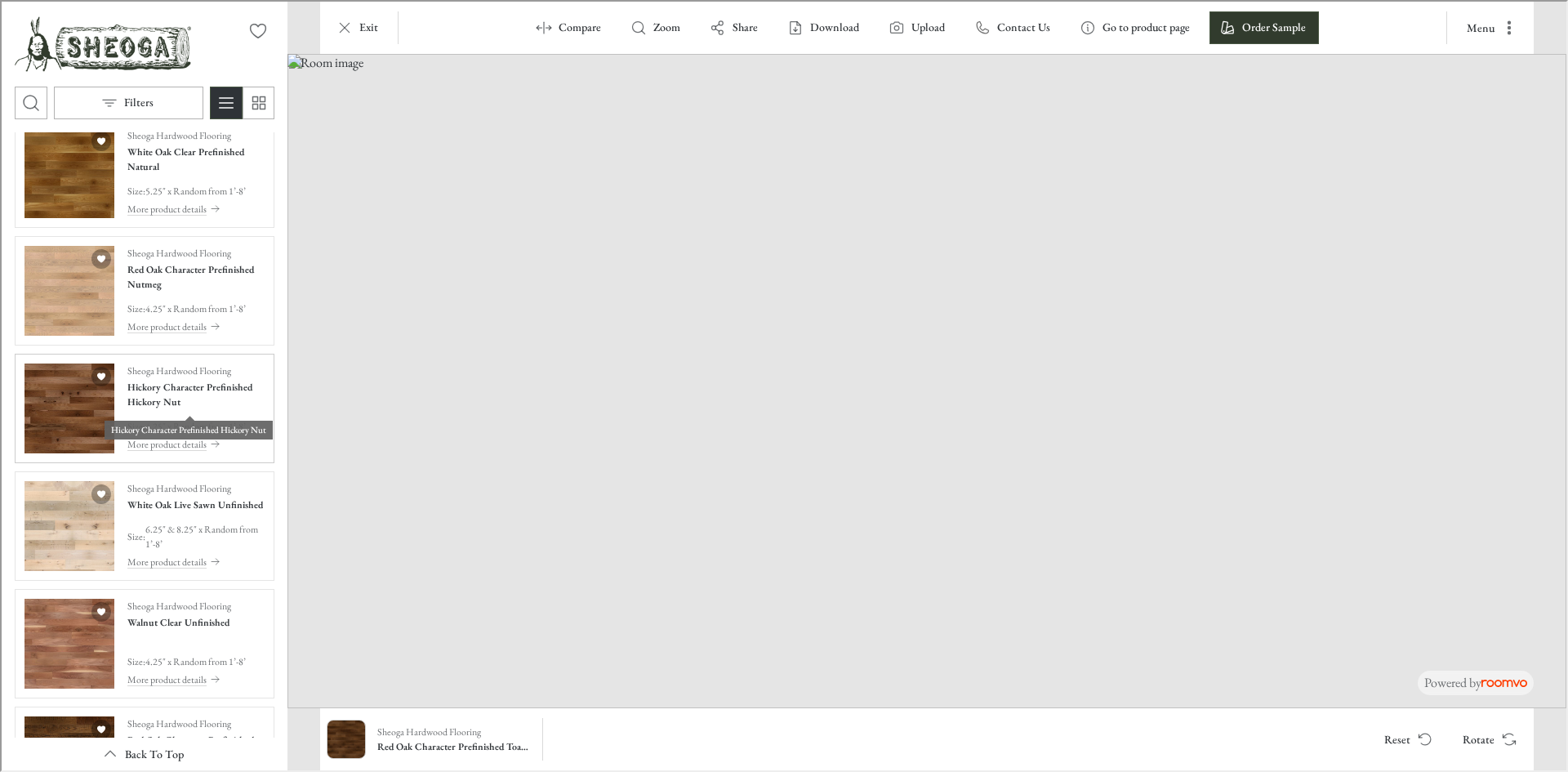
click at [173, 400] on h4 "Hickory Character Prefinished Hickory Nut" at bounding box center [194, 392] width 137 height 29
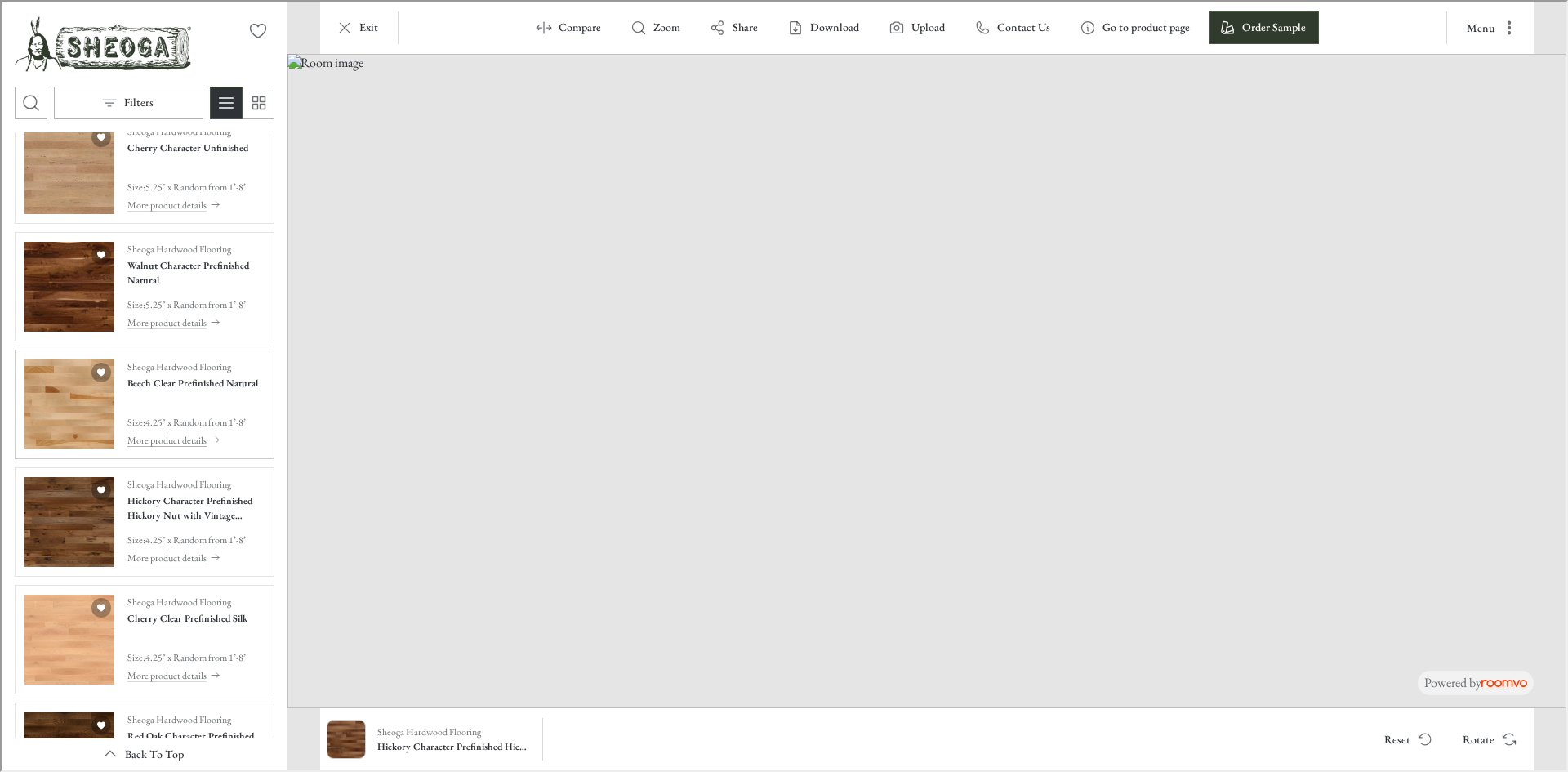
scroll to position [1002, 0]
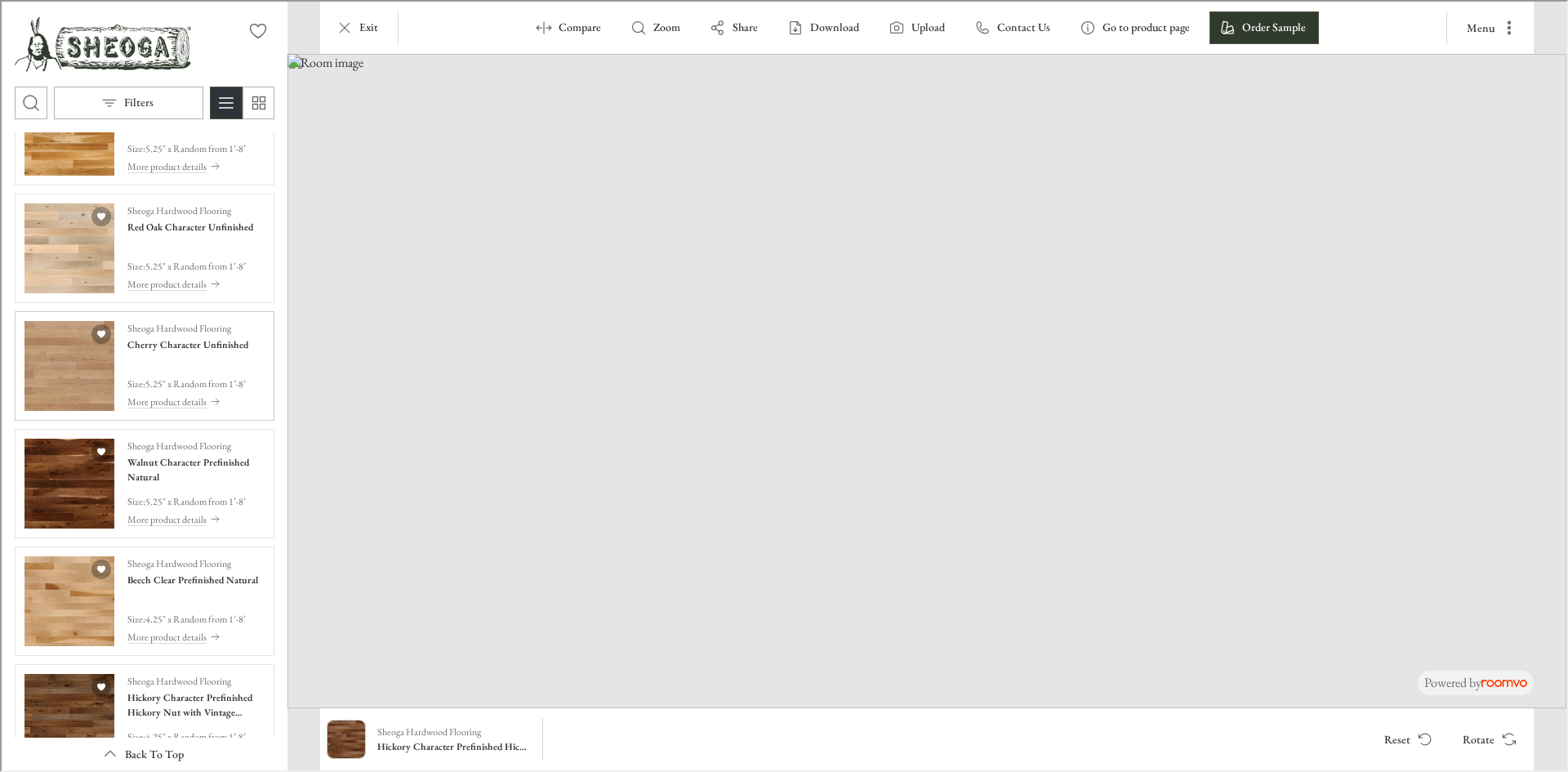
click at [187, 356] on div "Sheoga Hardwood Flooring Cherry Character Unfinished Size : 5.25" x Random from…" at bounding box center [187, 364] width 121 height 90
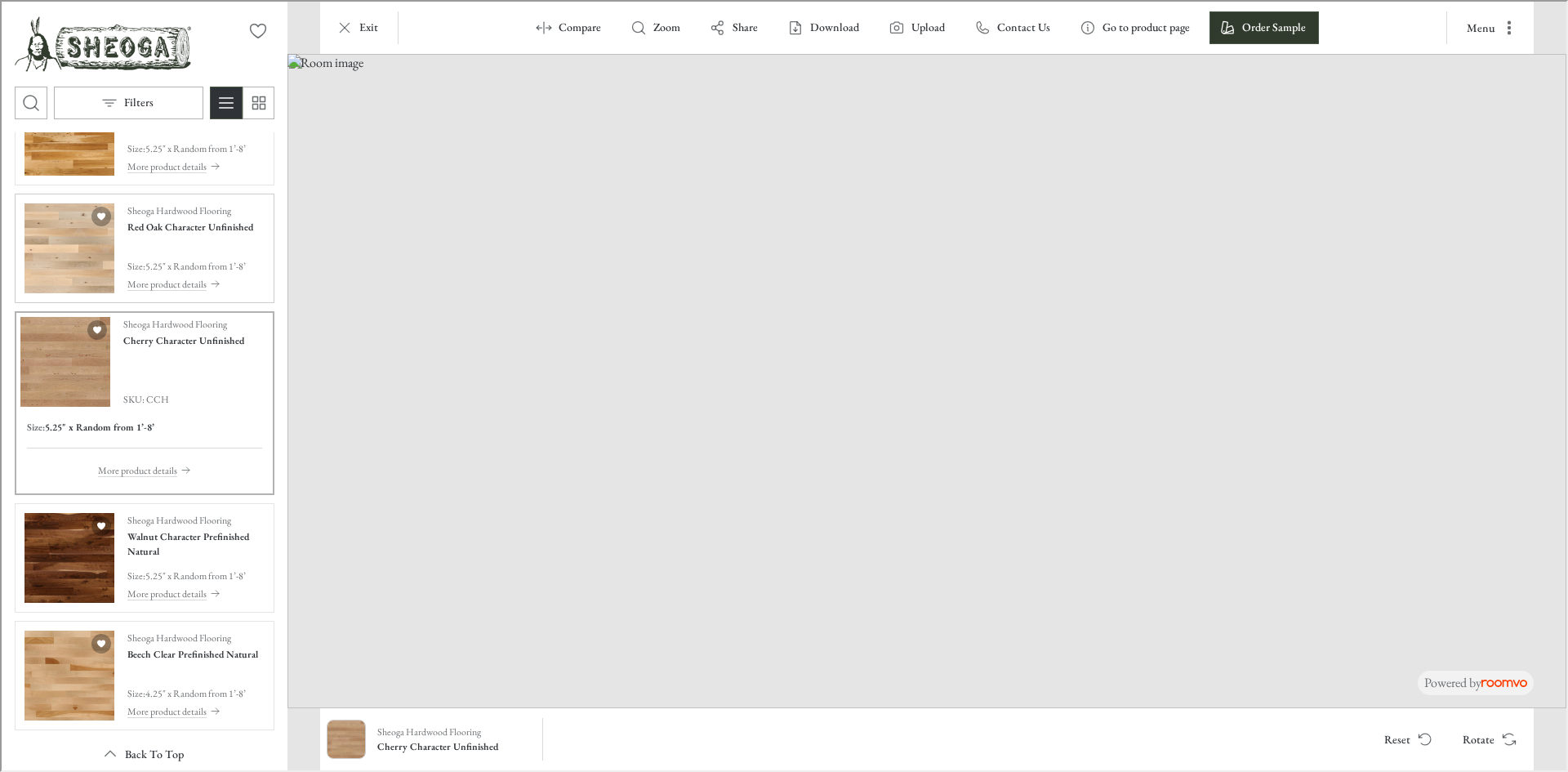
click at [174, 239] on div "Sheoga Hardwood Flooring Red Oak Character Unfinished Size : 5.25" x Random fro…" at bounding box center [188, 247] width 126 height 90
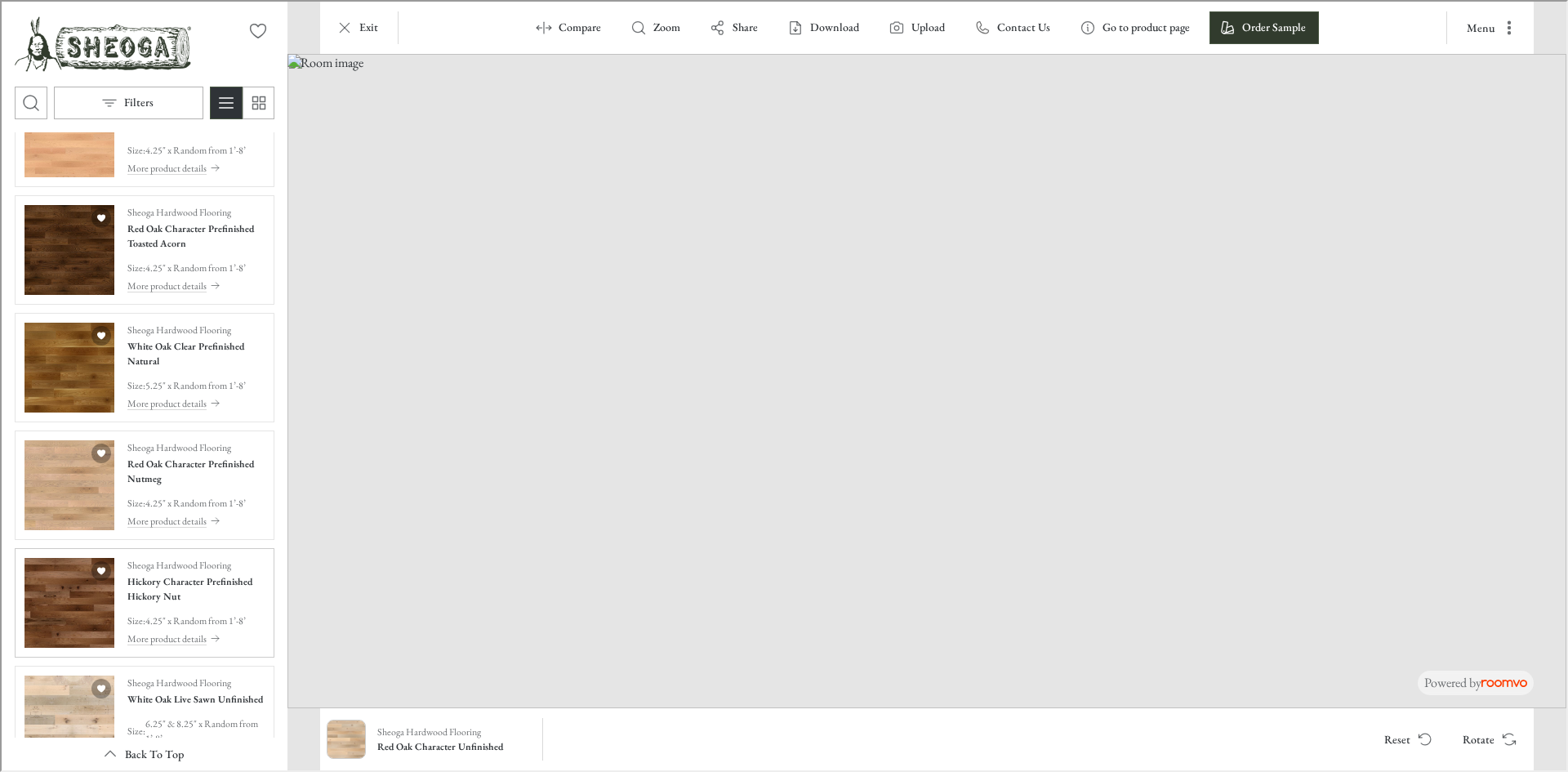
scroll to position [1982, 0]
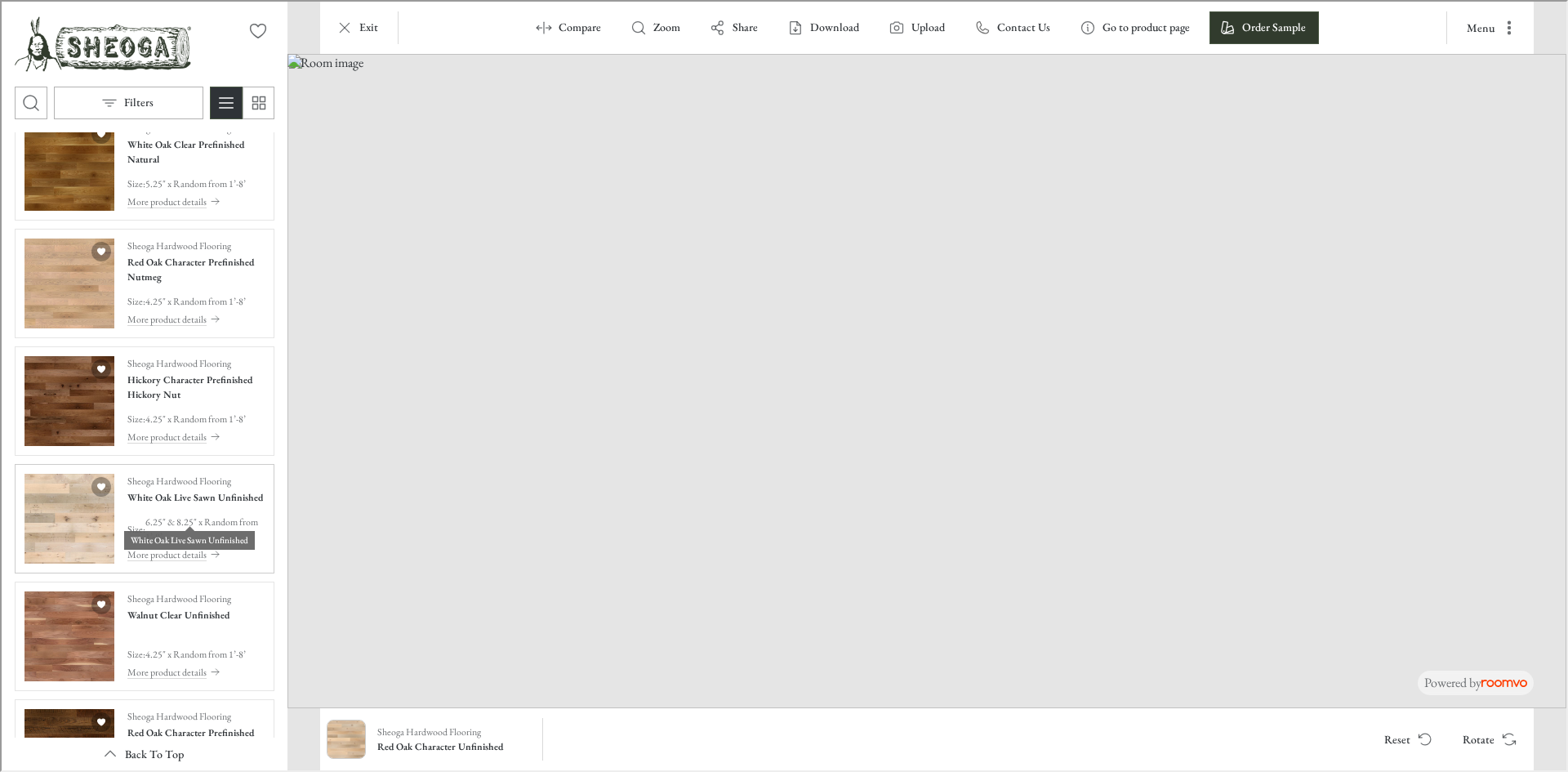
click at [229, 503] on h4 "White Oak Live Sawn Unfinished" at bounding box center [194, 495] width 136 height 15
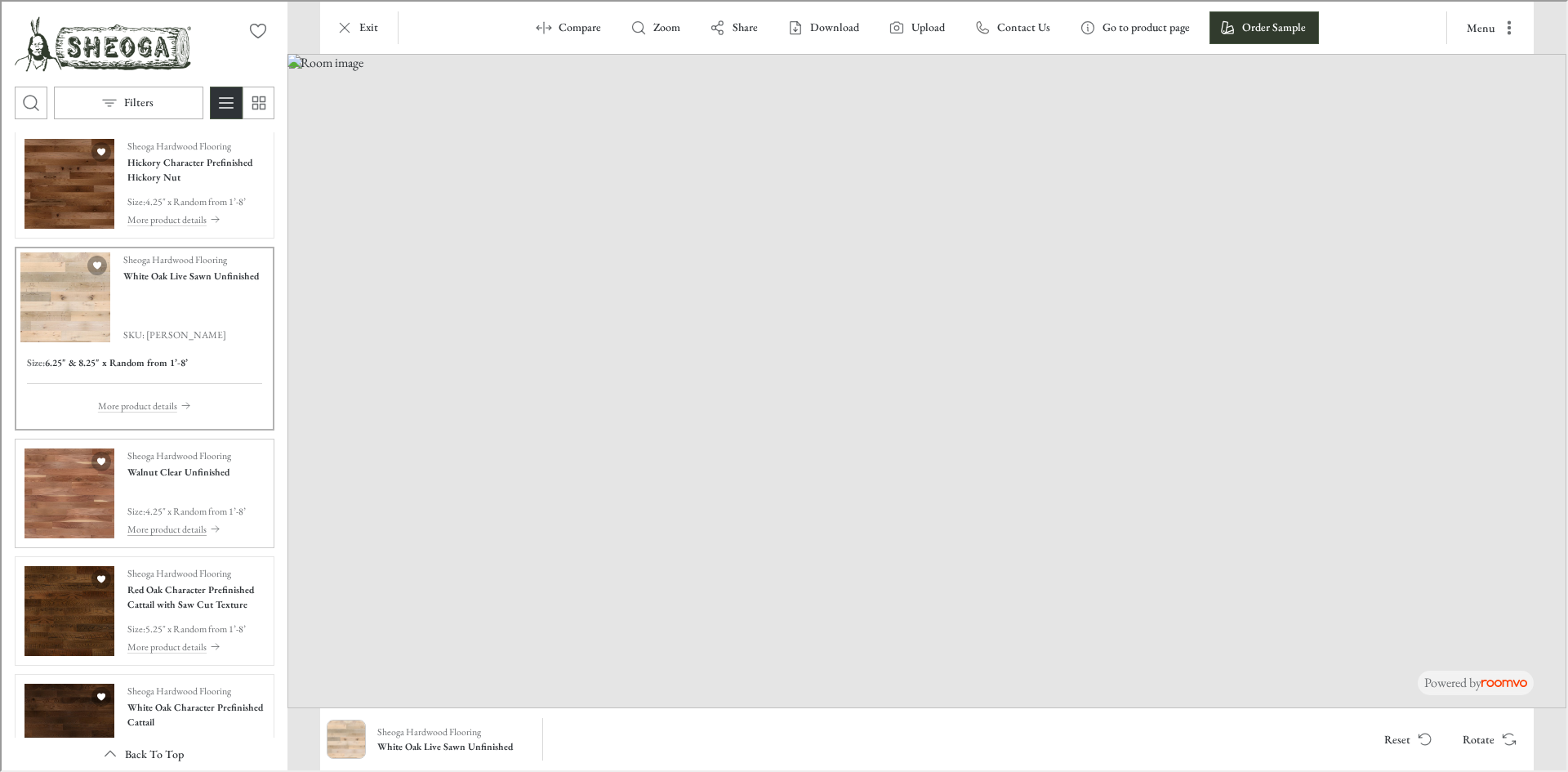
scroll to position [2153, 0]
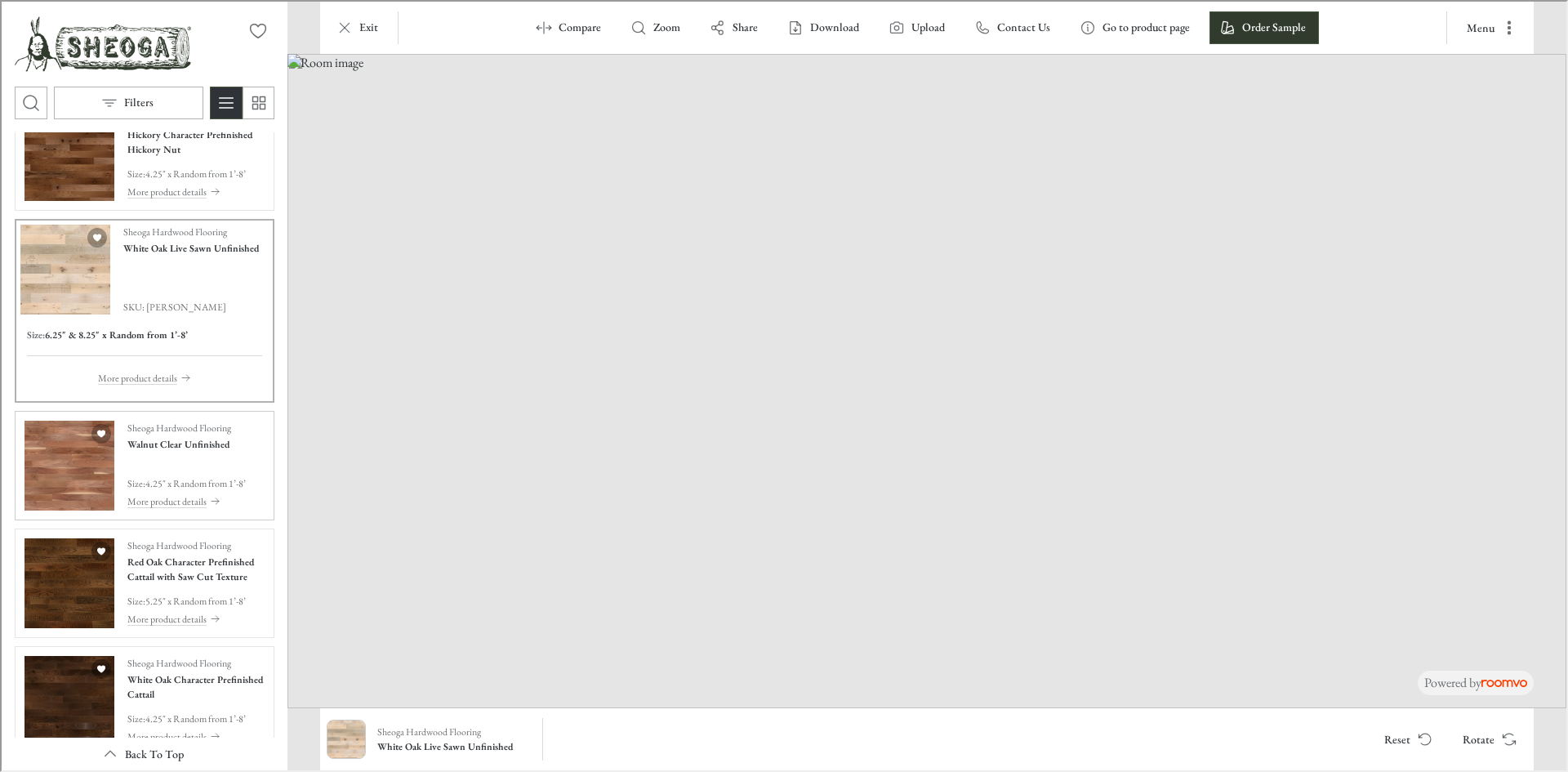
click at [199, 456] on div "Sheoga Hardwood Flooring Walnut Clear Unfinished Size : 4.25" x Random from 1’-…" at bounding box center [185, 464] width 119 height 90
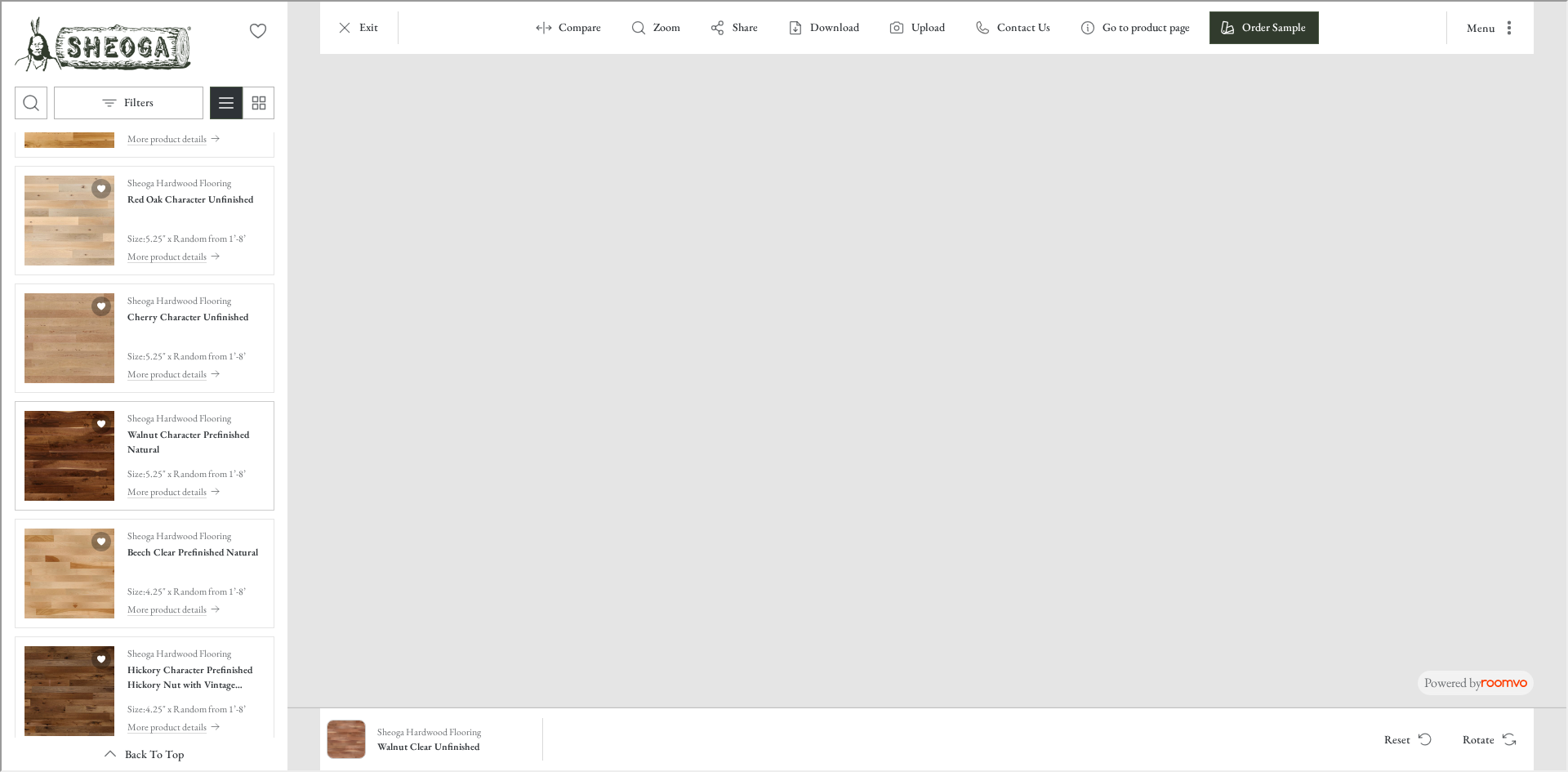
scroll to position [928, 0]
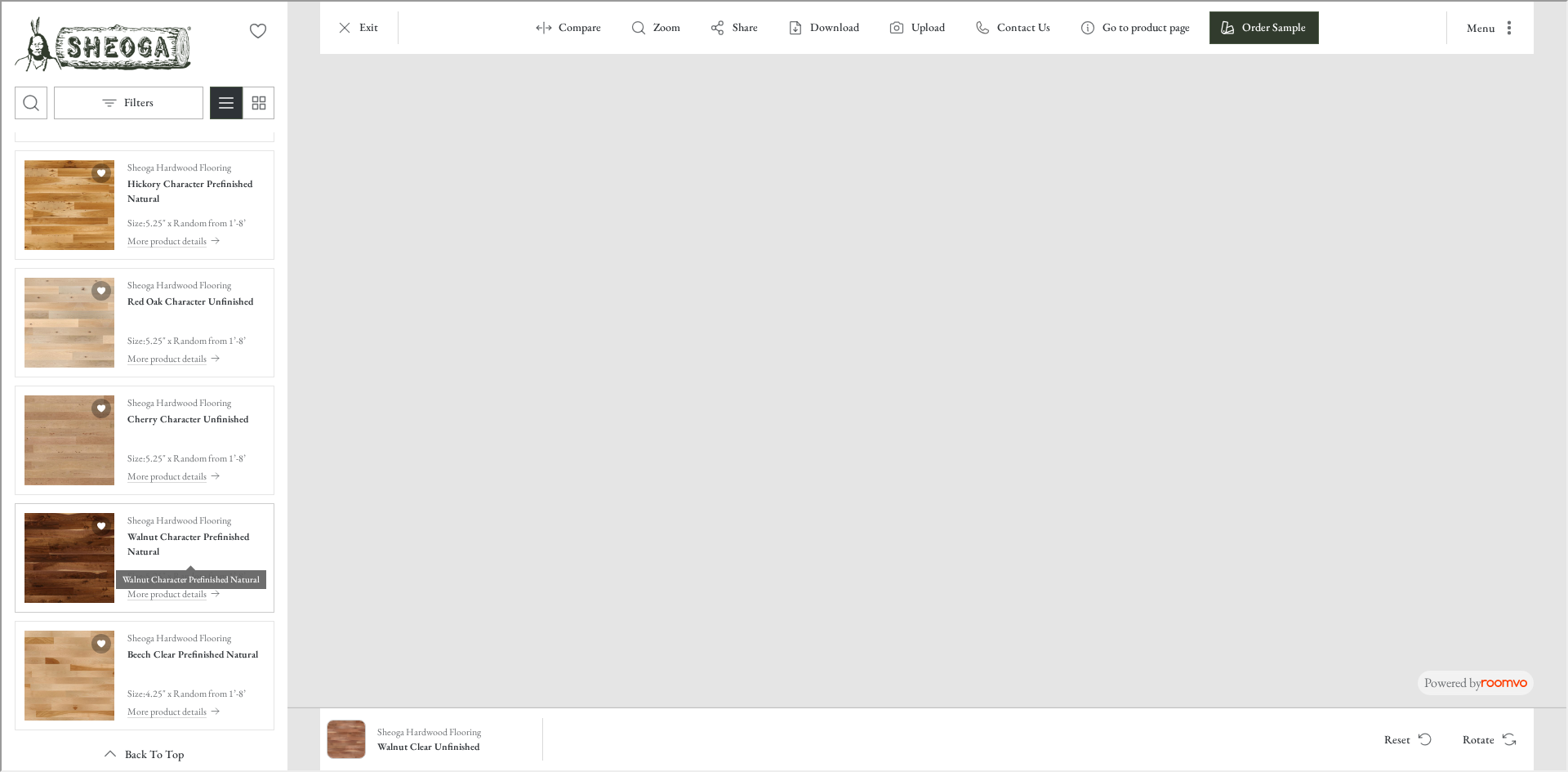
click at [193, 538] on h4 "Walnut Character Prefinished Natural" at bounding box center [194, 542] width 137 height 29
